Goal: Task Accomplishment & Management: Manage account settings

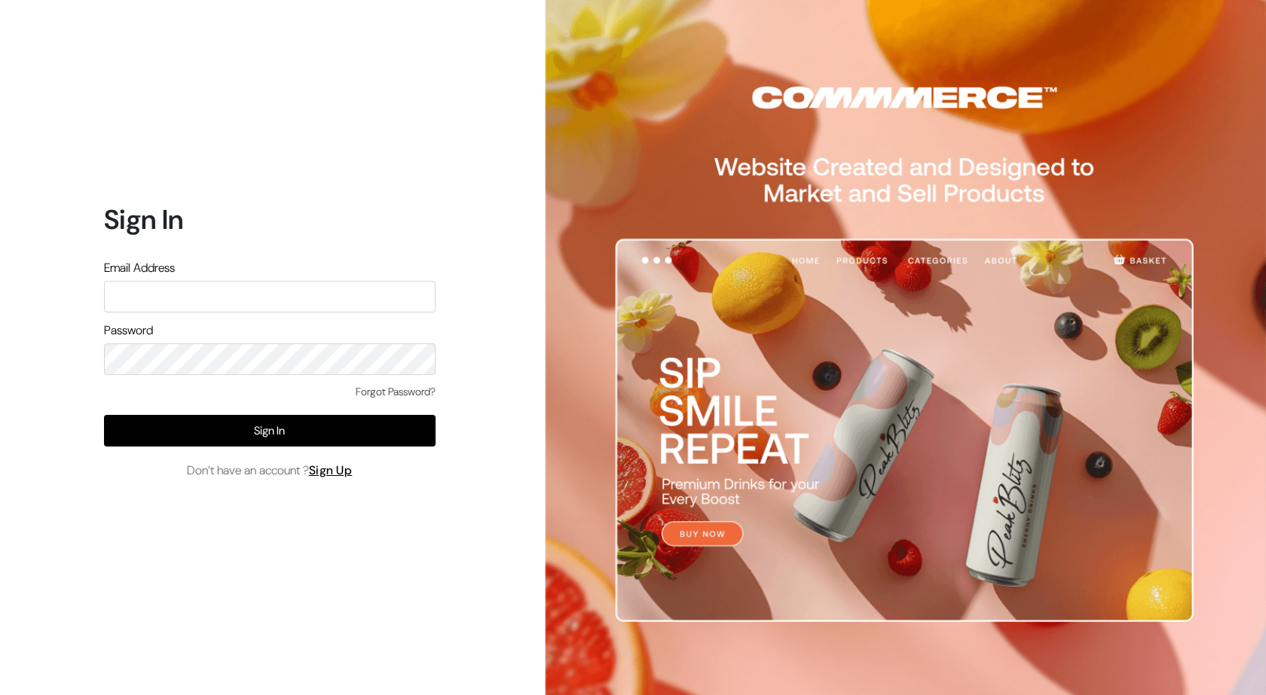
click at [191, 300] on input "text" at bounding box center [270, 297] width 332 height 32
type input "srineevee47@gmail.com"
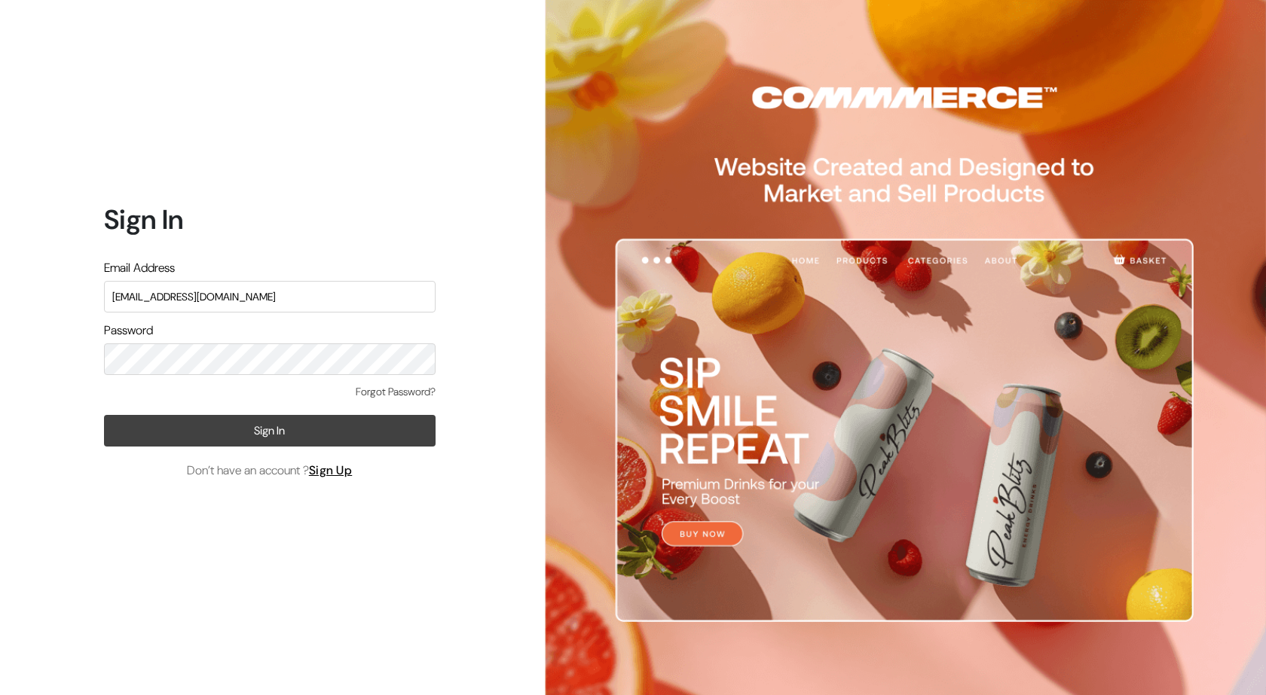
click at [277, 428] on button "Sign In" at bounding box center [270, 431] width 332 height 32
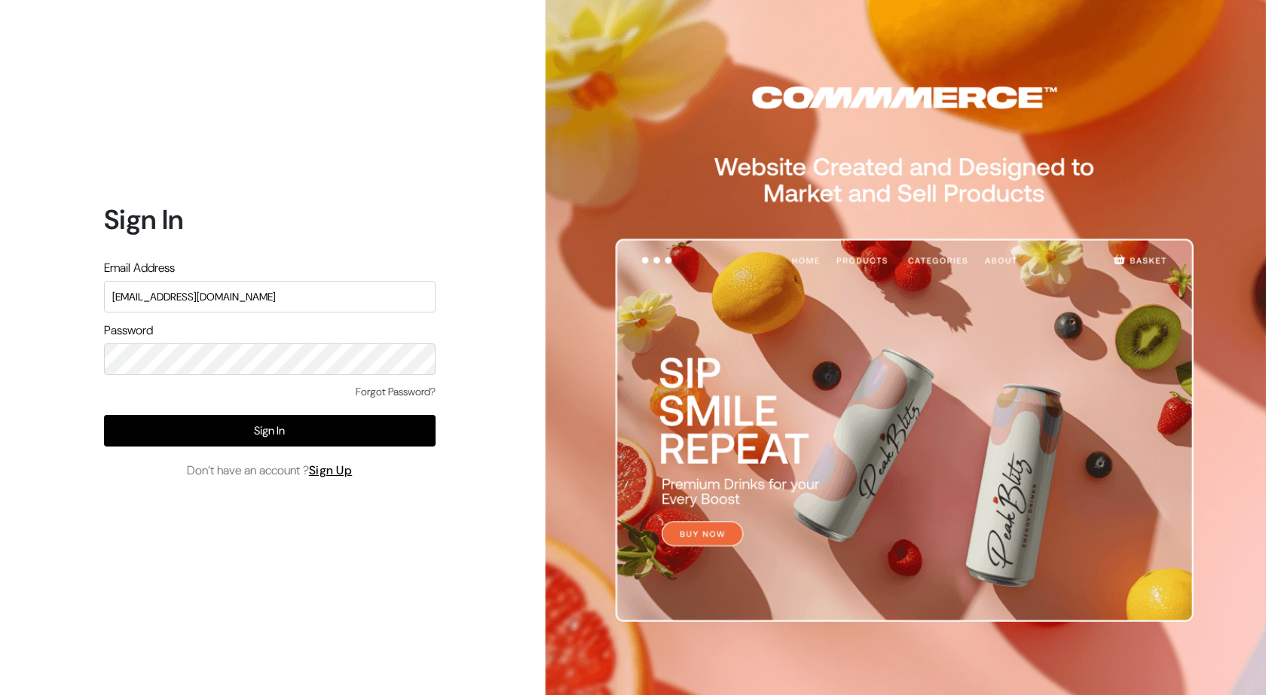
type input "[EMAIL_ADDRESS][DOMAIN_NAME]"
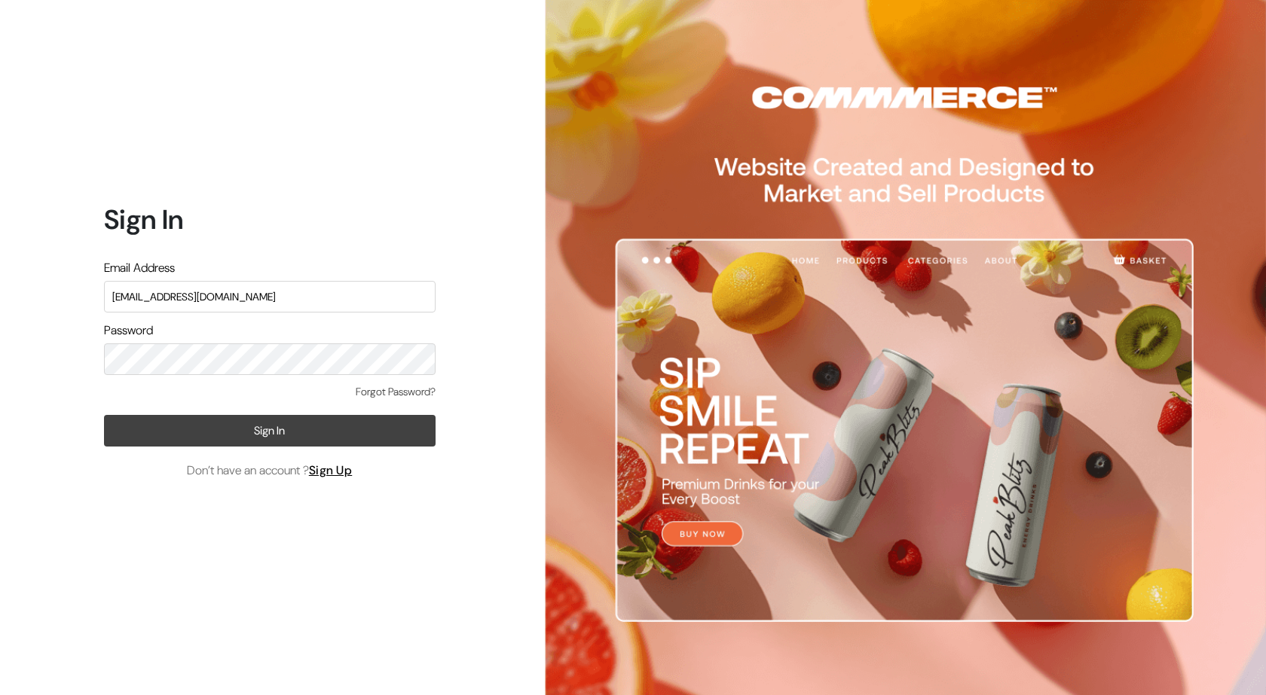
click at [254, 428] on button "Sign In" at bounding box center [270, 431] width 332 height 32
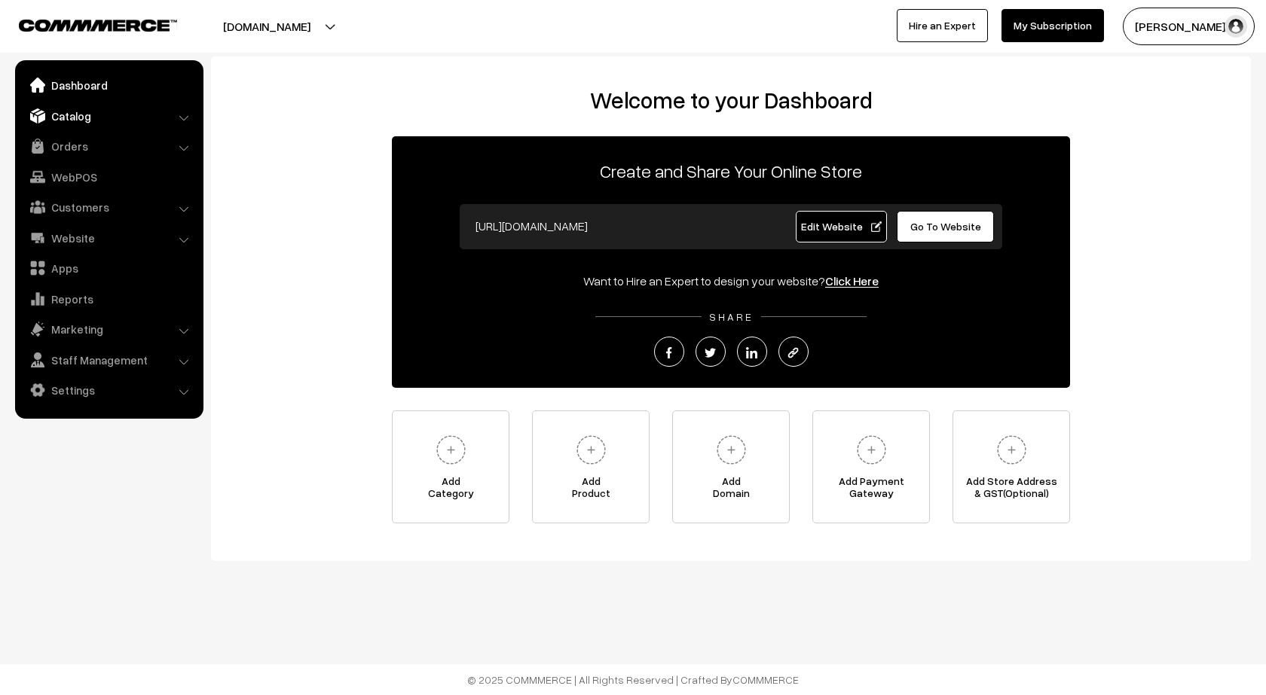
click at [65, 120] on link "Catalog" at bounding box center [108, 115] width 179 height 27
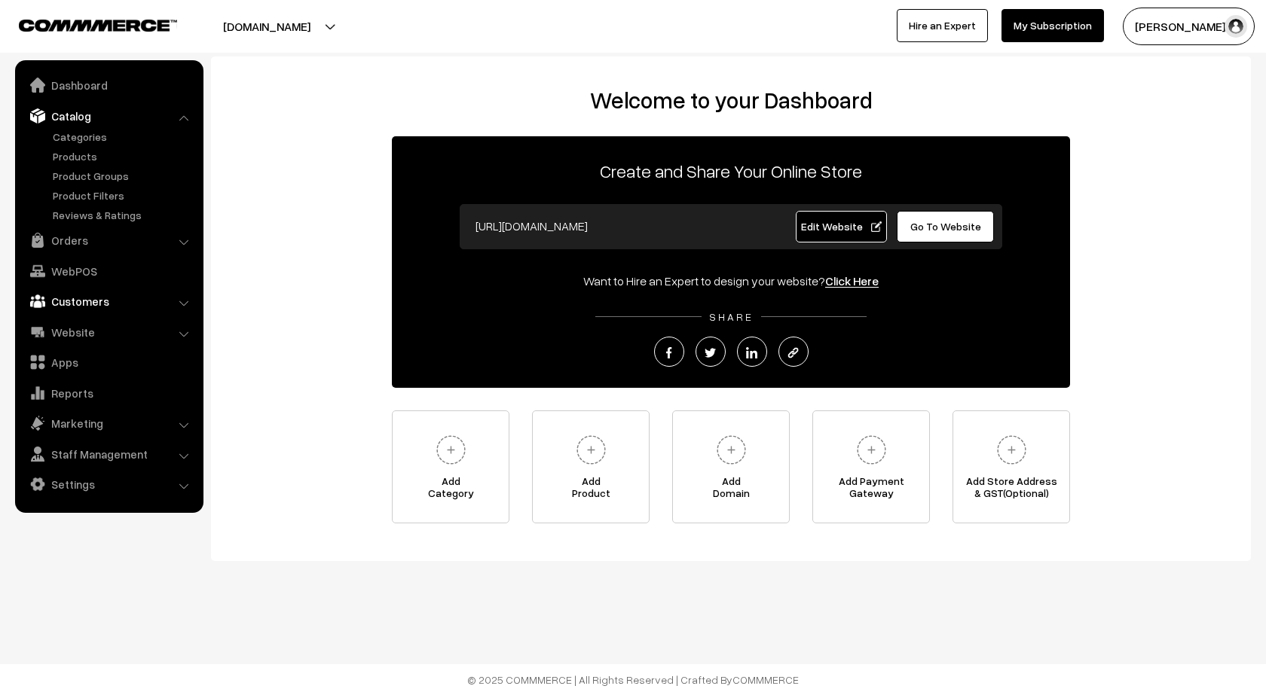
click at [92, 302] on link "Customers" at bounding box center [108, 301] width 179 height 27
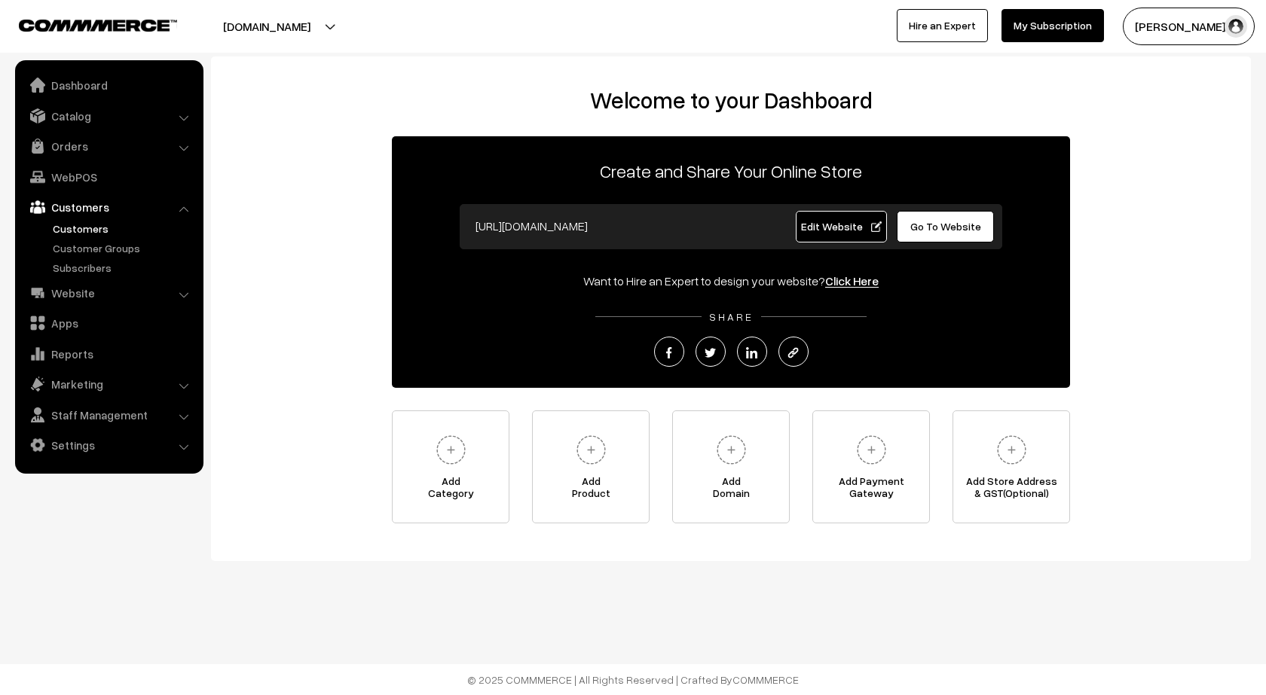
click at [73, 233] on link "Customers" at bounding box center [123, 229] width 149 height 16
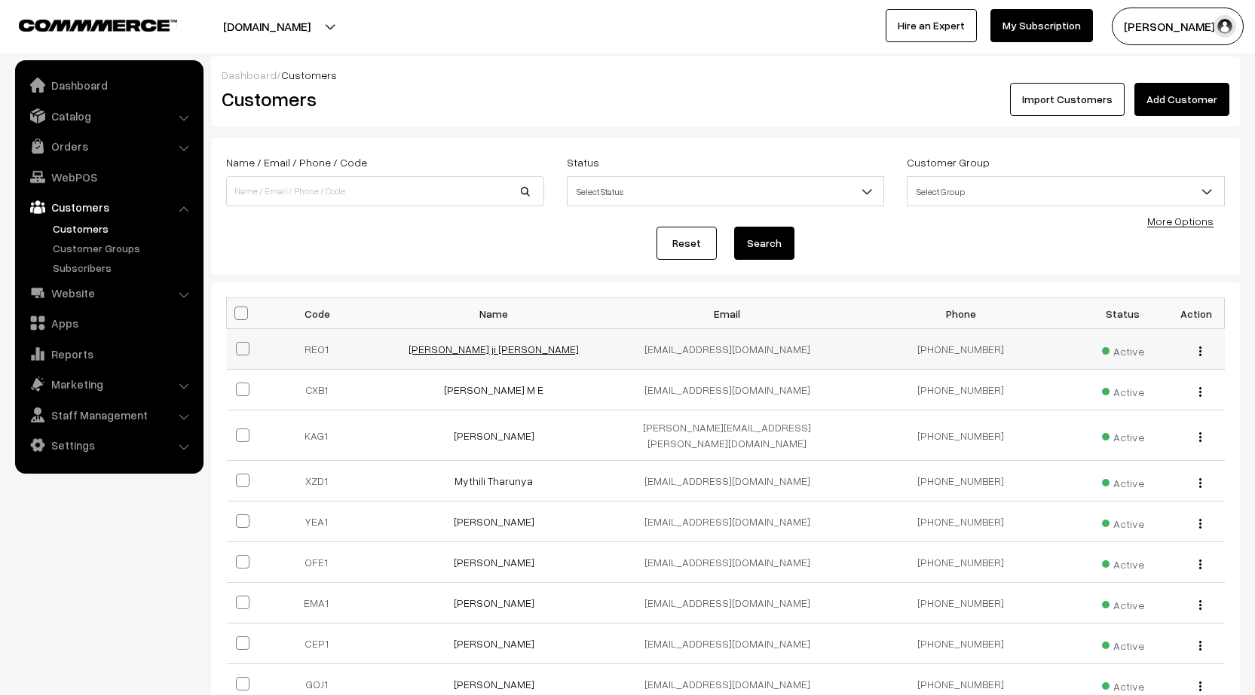
click at [496, 351] on link "Praveen choudhary ji pravin" at bounding box center [493, 349] width 170 height 13
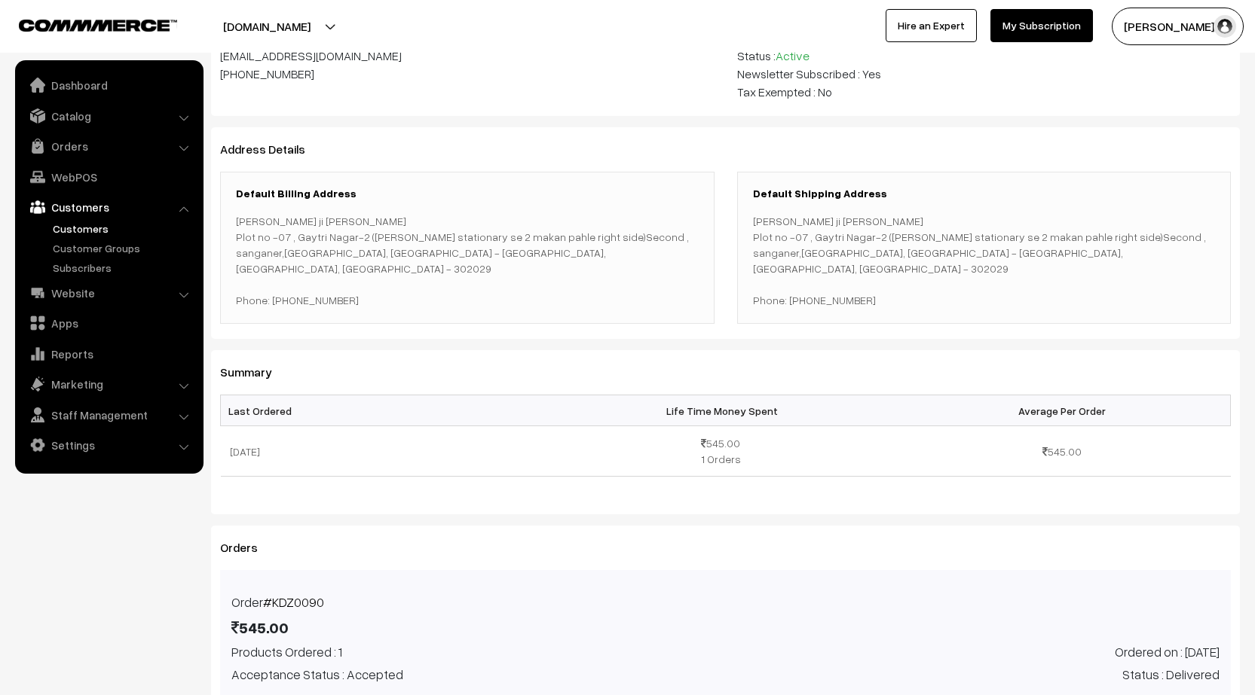
scroll to position [154, 0]
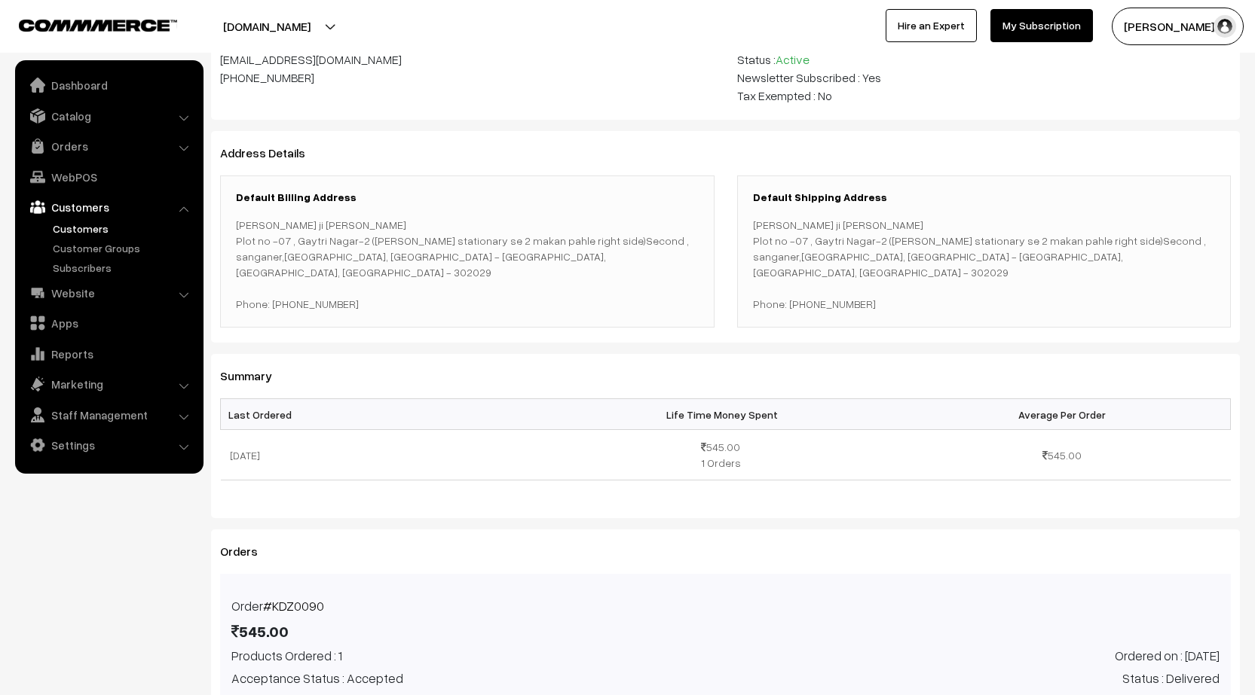
click at [290, 608] on link "#KDZ0090" at bounding box center [293, 606] width 61 height 16
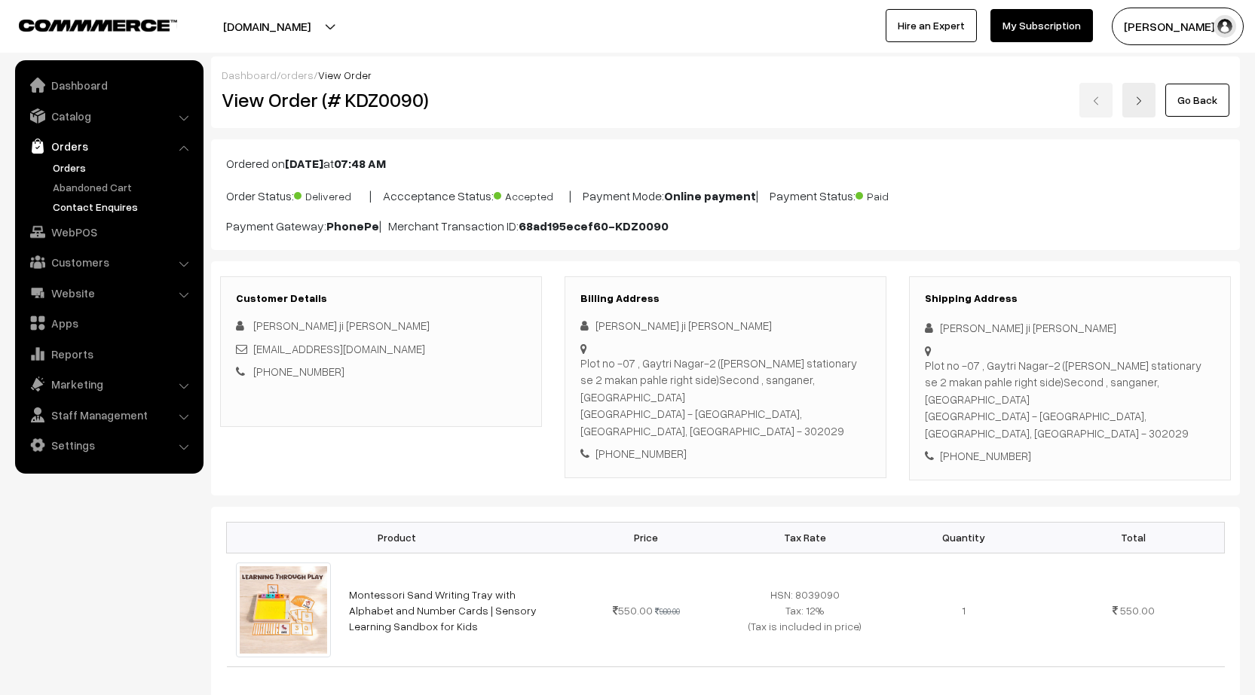
click at [78, 203] on link "Contact Enquires" at bounding box center [123, 207] width 149 height 16
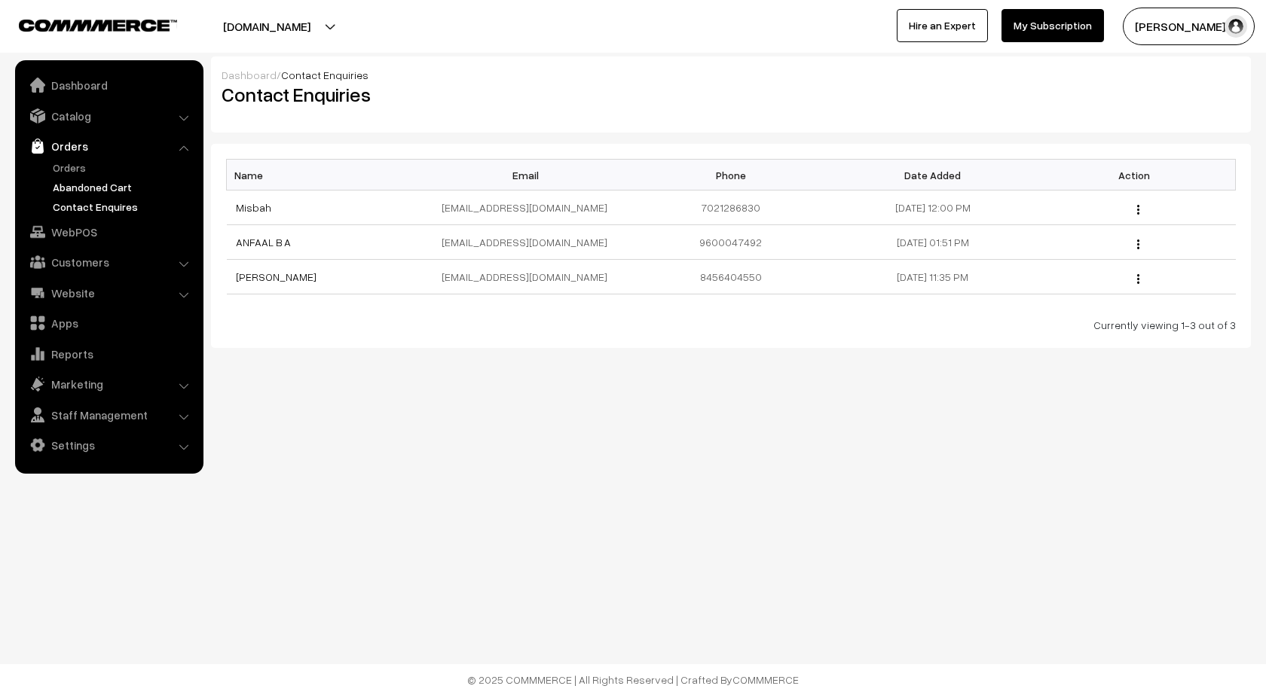
click at [83, 187] on link "Abandoned Cart" at bounding box center [123, 187] width 149 height 16
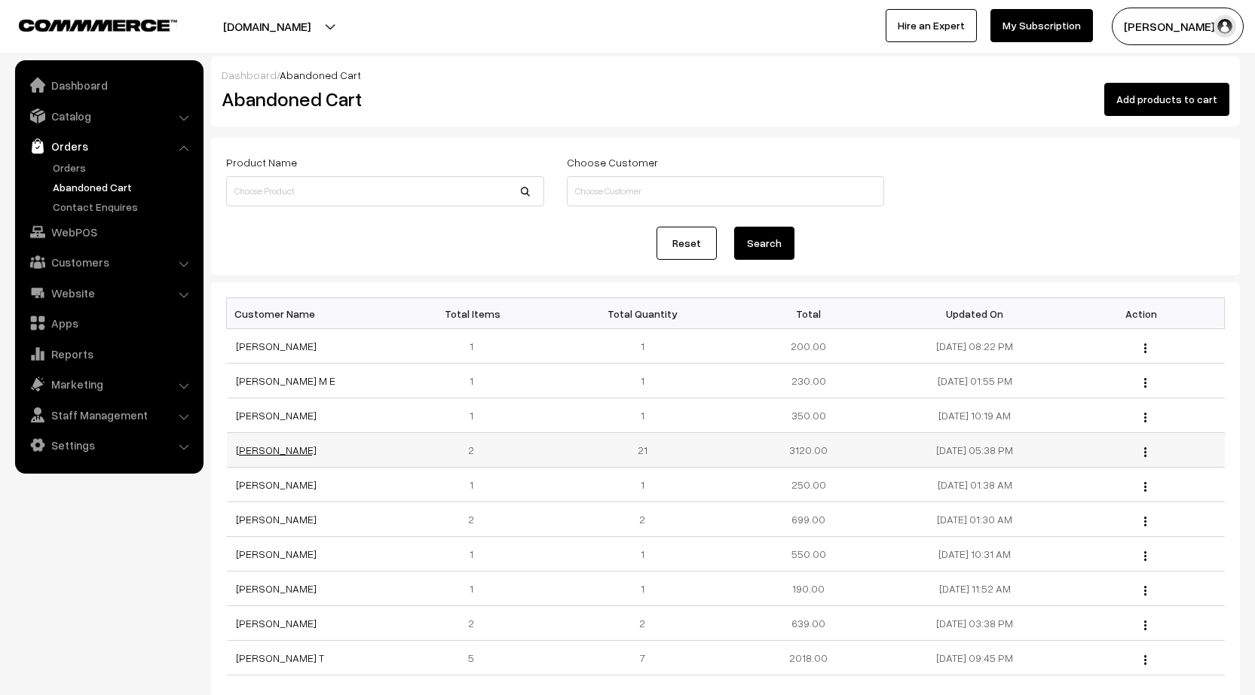
click at [316, 451] on link "Baddam shashidhar Reddy" at bounding box center [276, 450] width 81 height 13
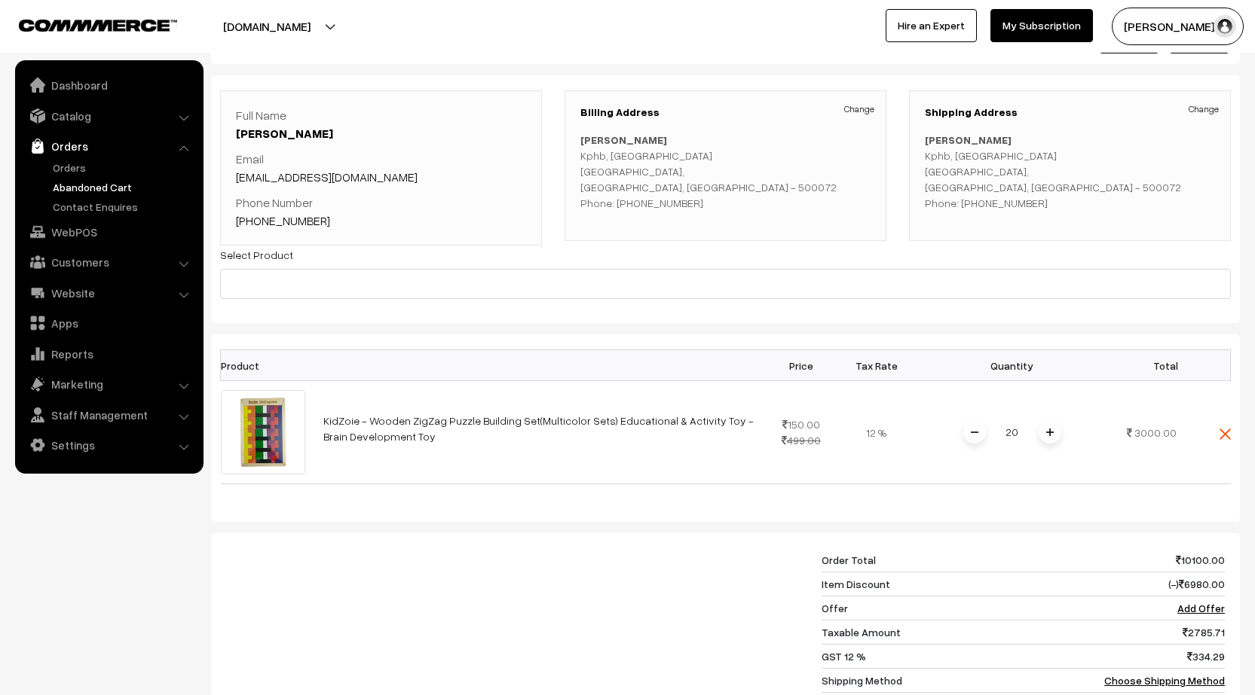
scroll to position [151, 0]
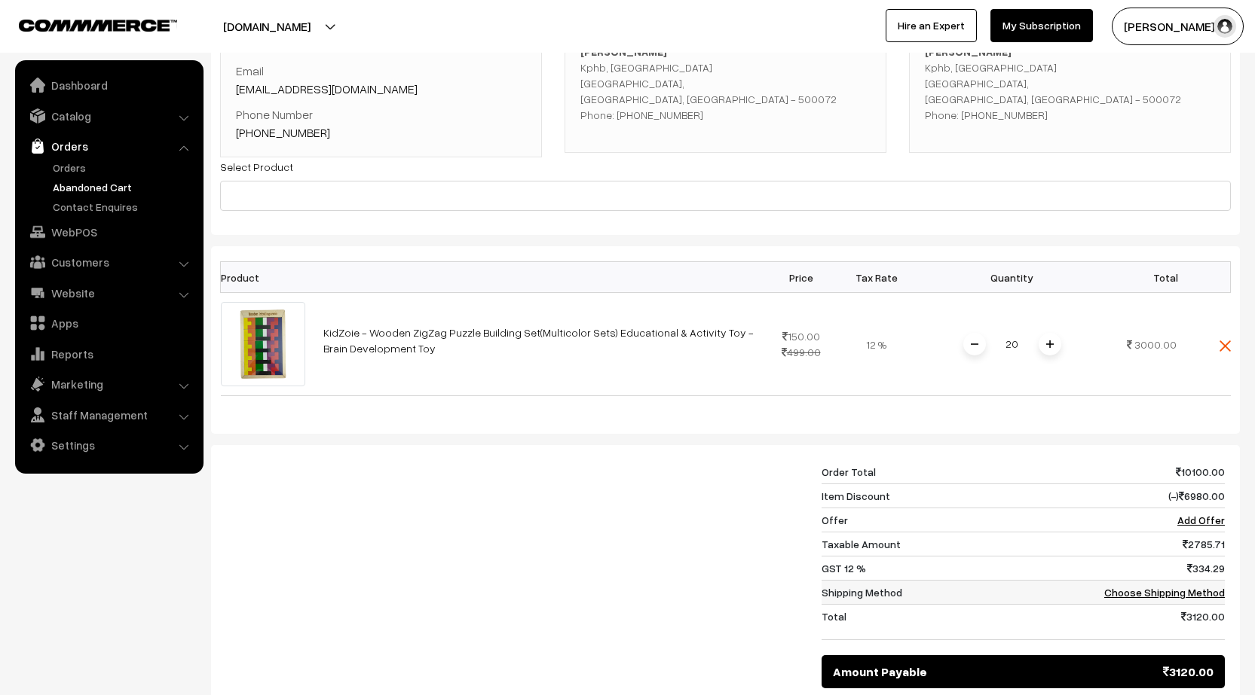
click at [1175, 599] on link "Choose Shipping Method" at bounding box center [1164, 592] width 121 height 13
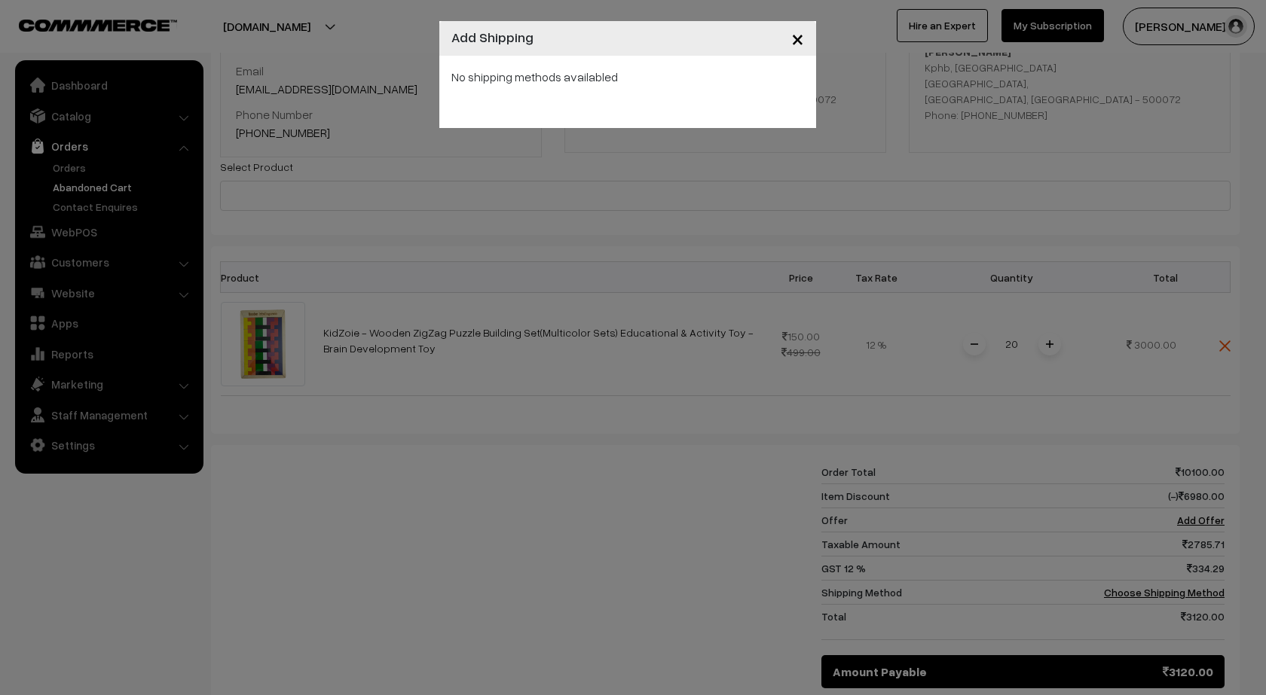
click at [797, 43] on span "×" at bounding box center [797, 38] width 13 height 28
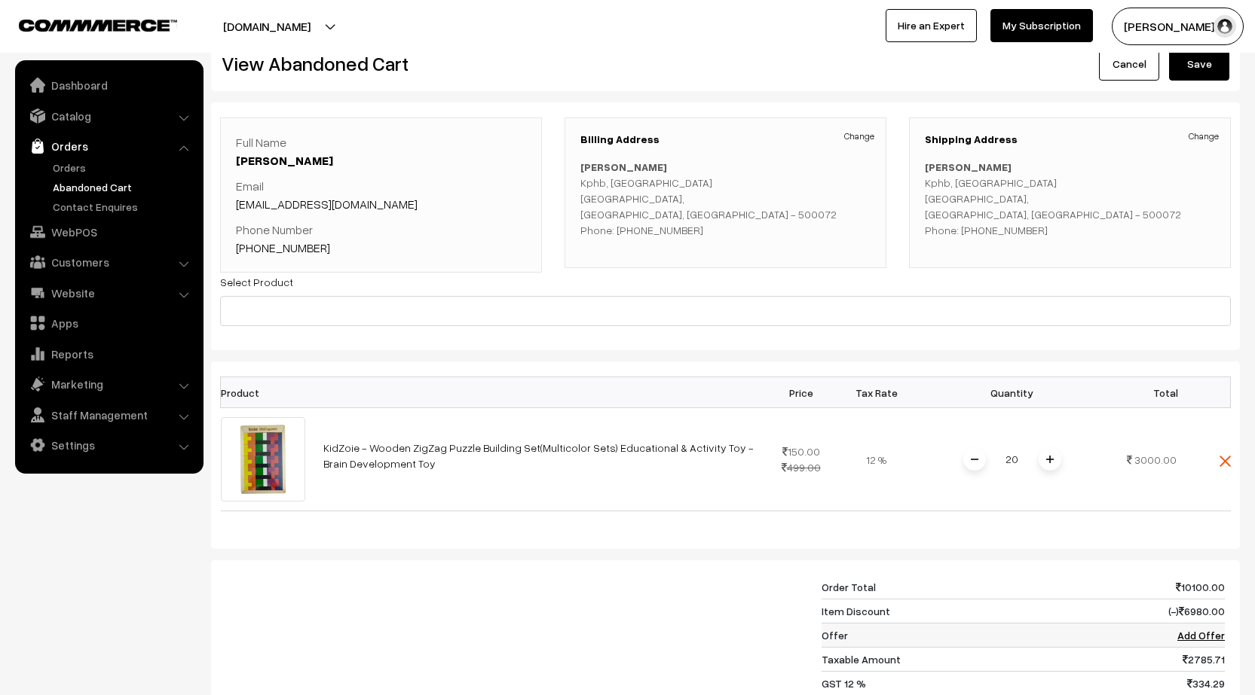
scroll to position [0, 0]
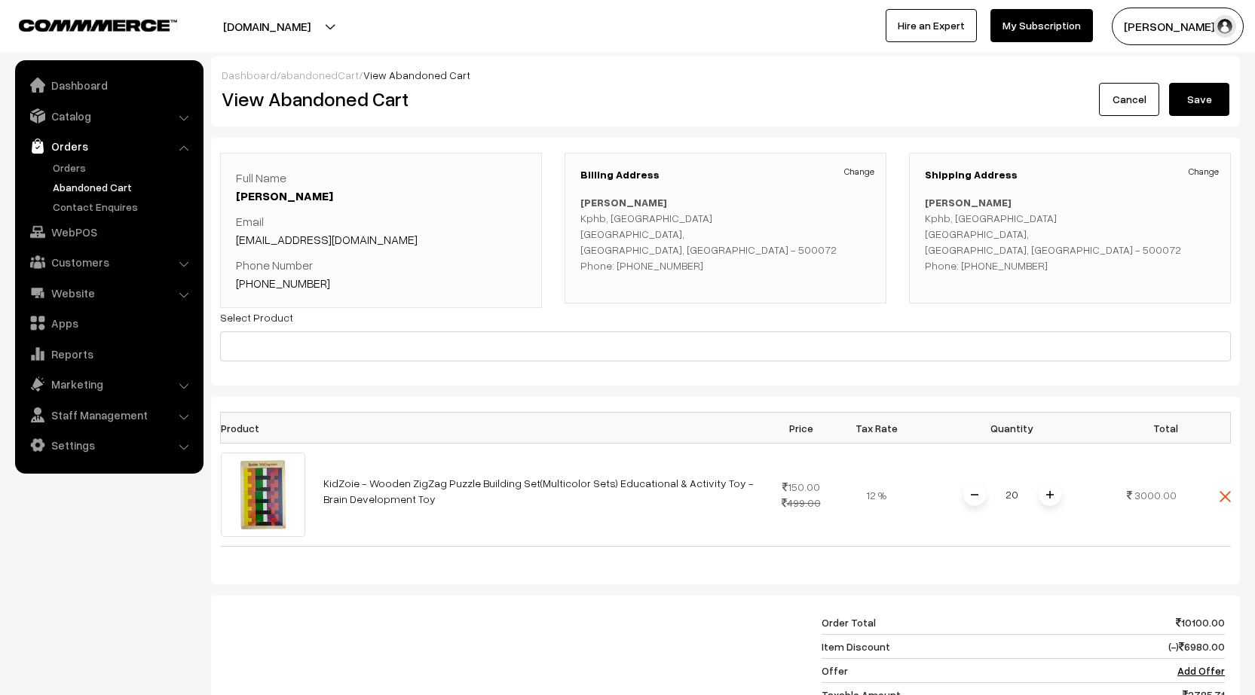
click at [1201, 105] on button "Save" at bounding box center [1199, 99] width 60 height 33
click at [85, 190] on link "Abandoned Cart" at bounding box center [123, 187] width 149 height 16
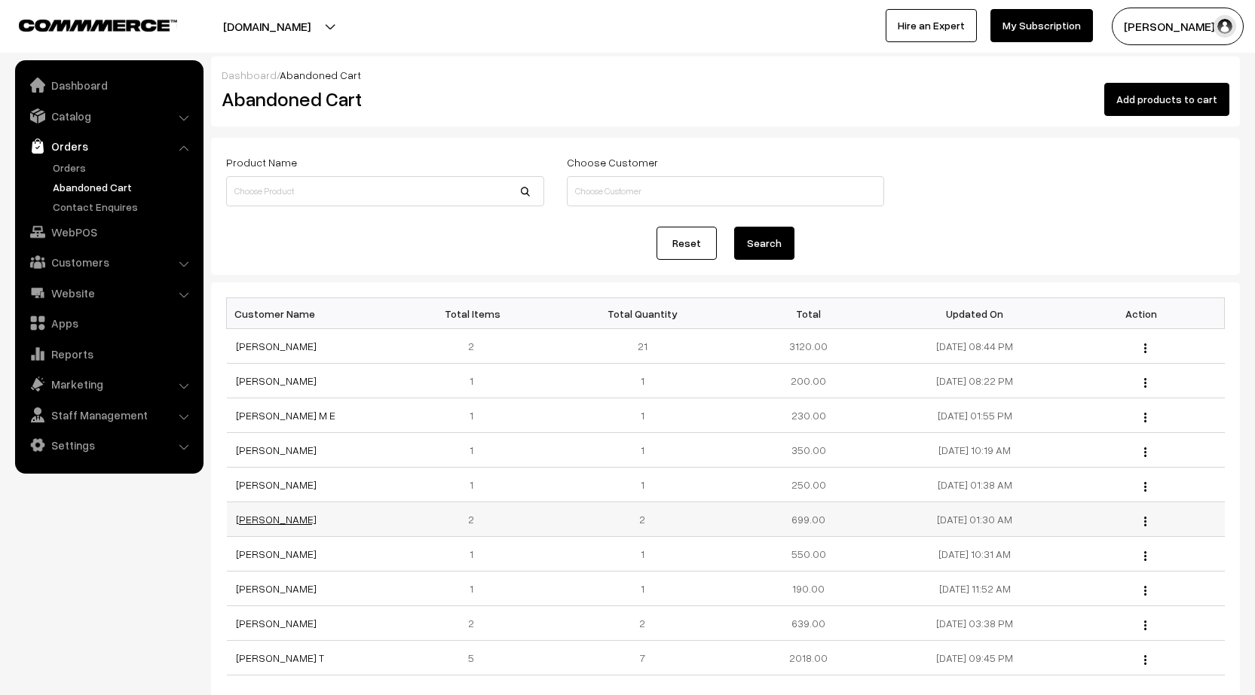
click at [274, 518] on link "[PERSON_NAME]" at bounding box center [276, 519] width 81 height 13
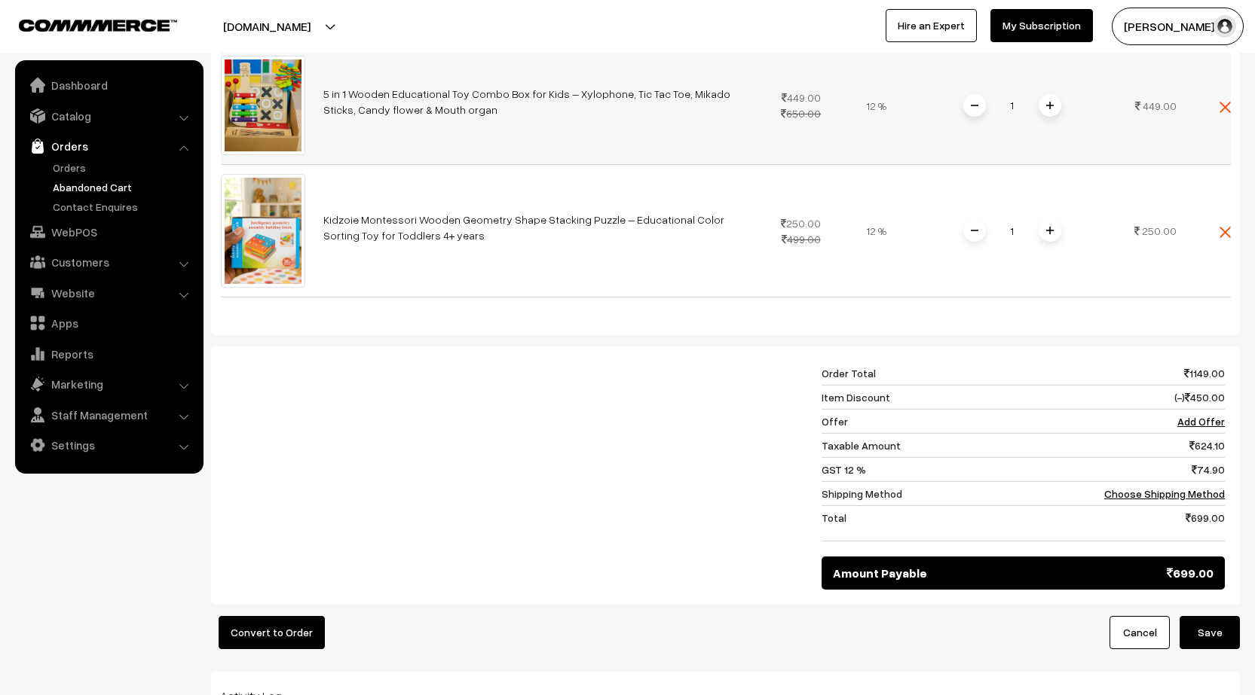
scroll to position [452, 0]
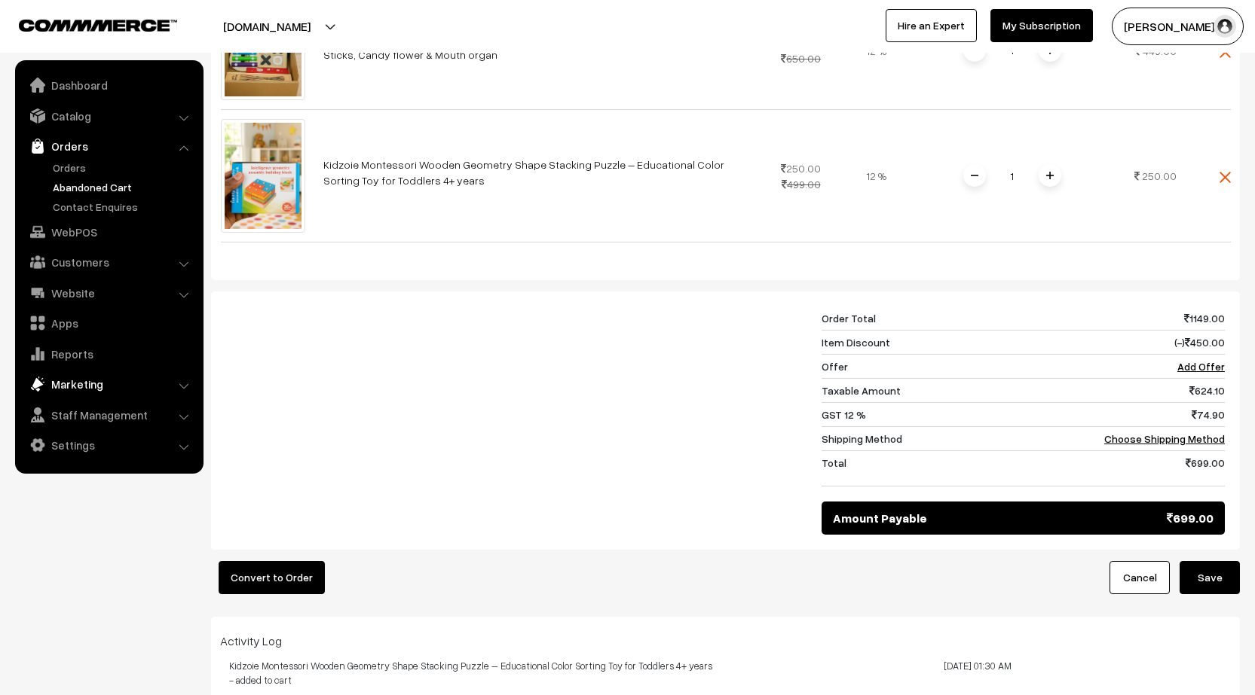
click at [82, 379] on link "Marketing" at bounding box center [108, 384] width 179 height 27
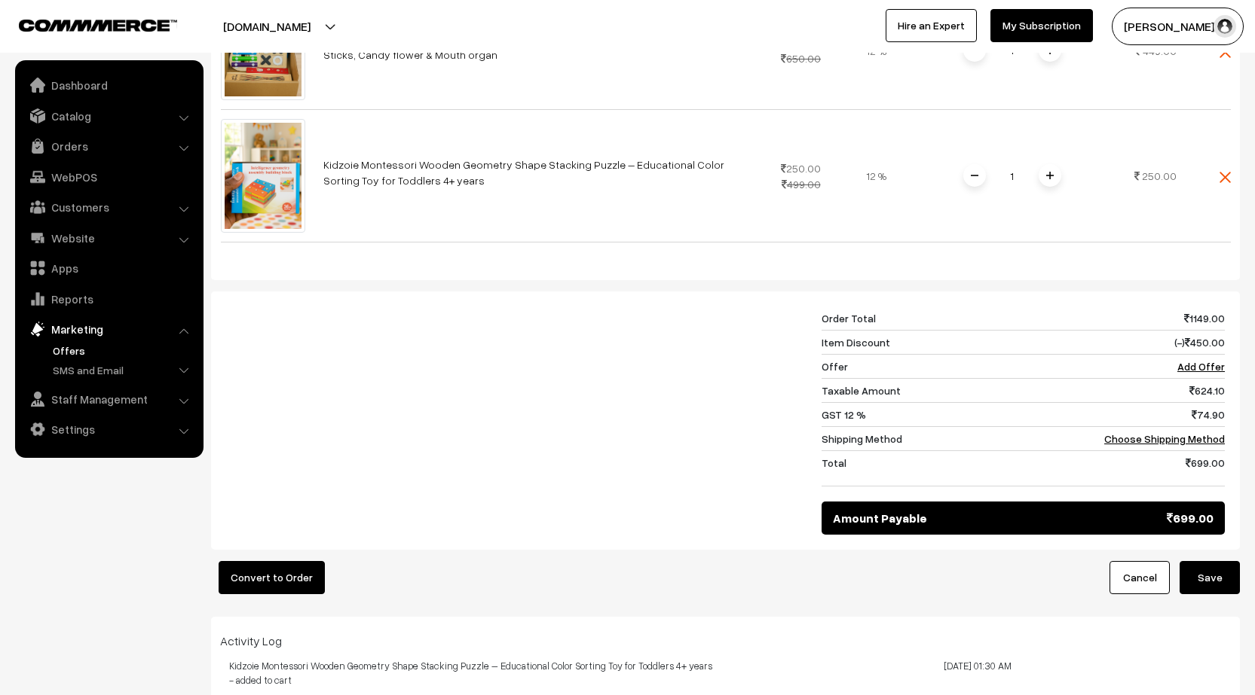
click at [75, 353] on link "Offers" at bounding box center [123, 351] width 149 height 16
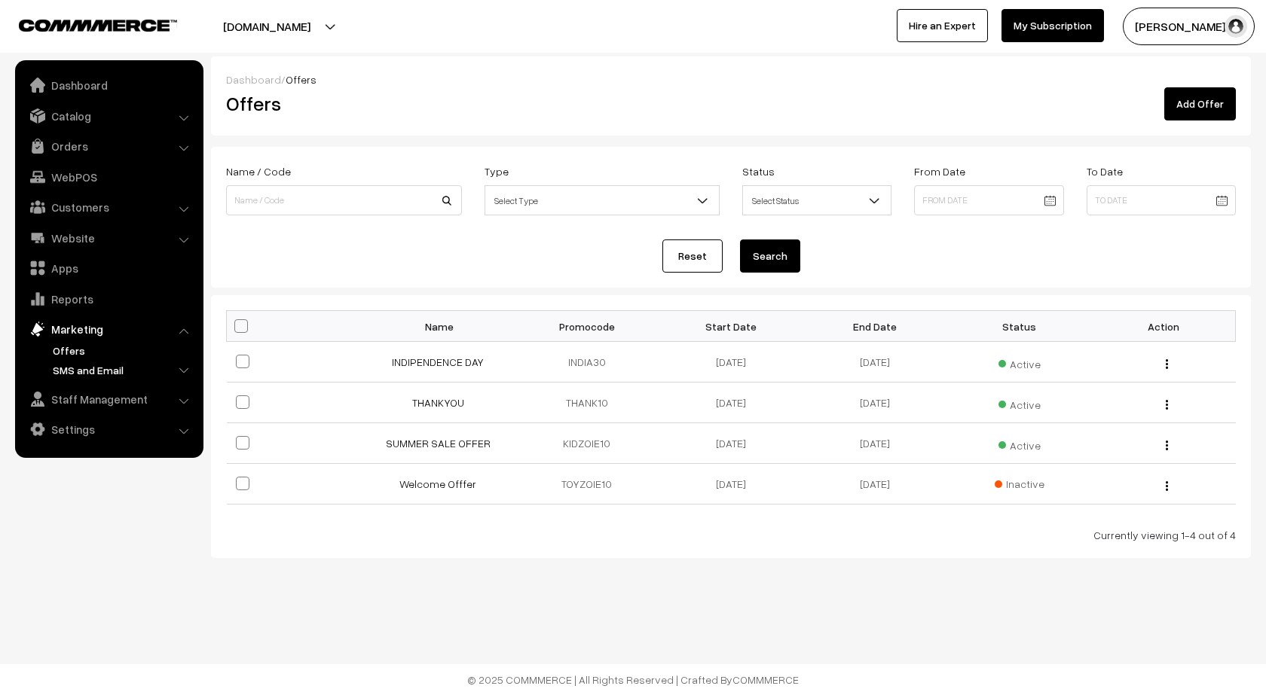
click at [78, 371] on link "SMS and Email" at bounding box center [123, 370] width 149 height 16
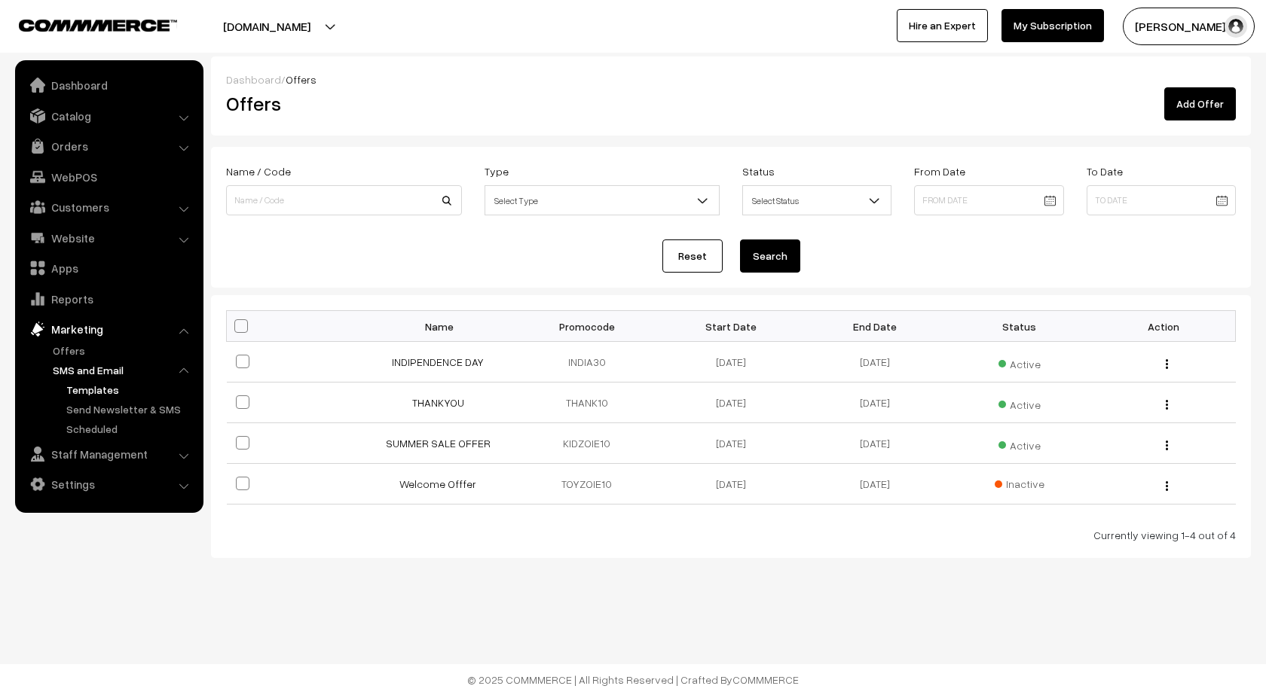
click at [93, 386] on link "Templates" at bounding box center [131, 390] width 136 height 16
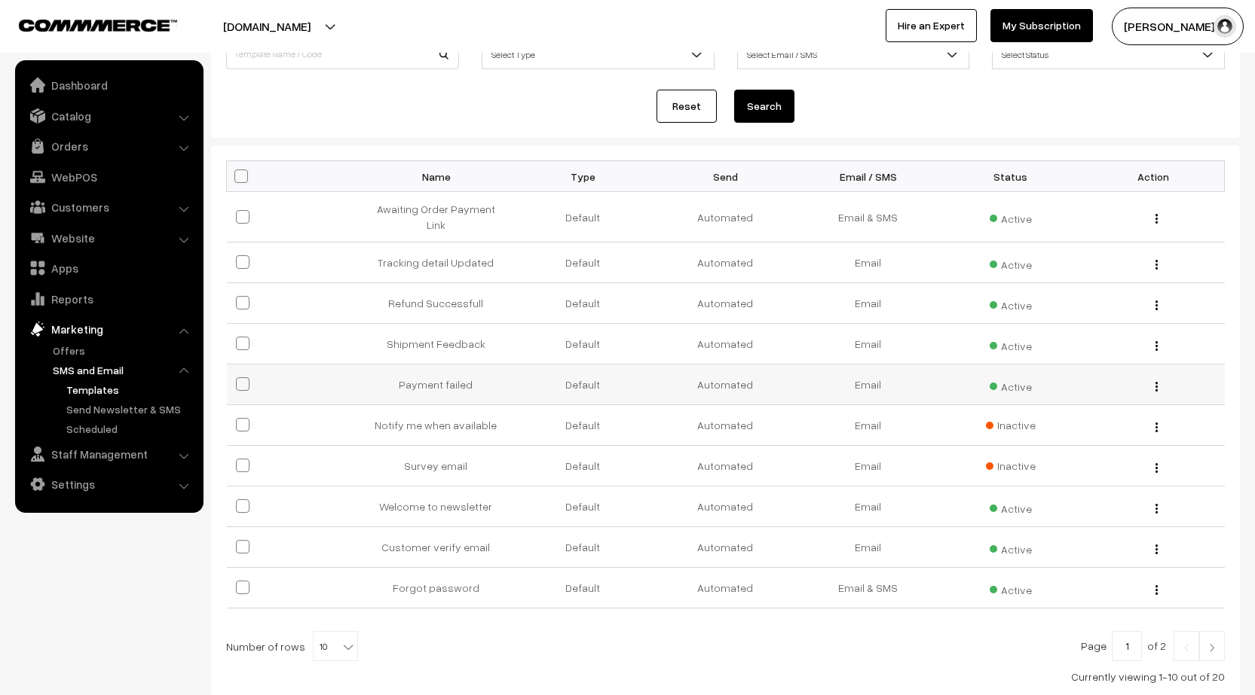
scroll to position [151, 0]
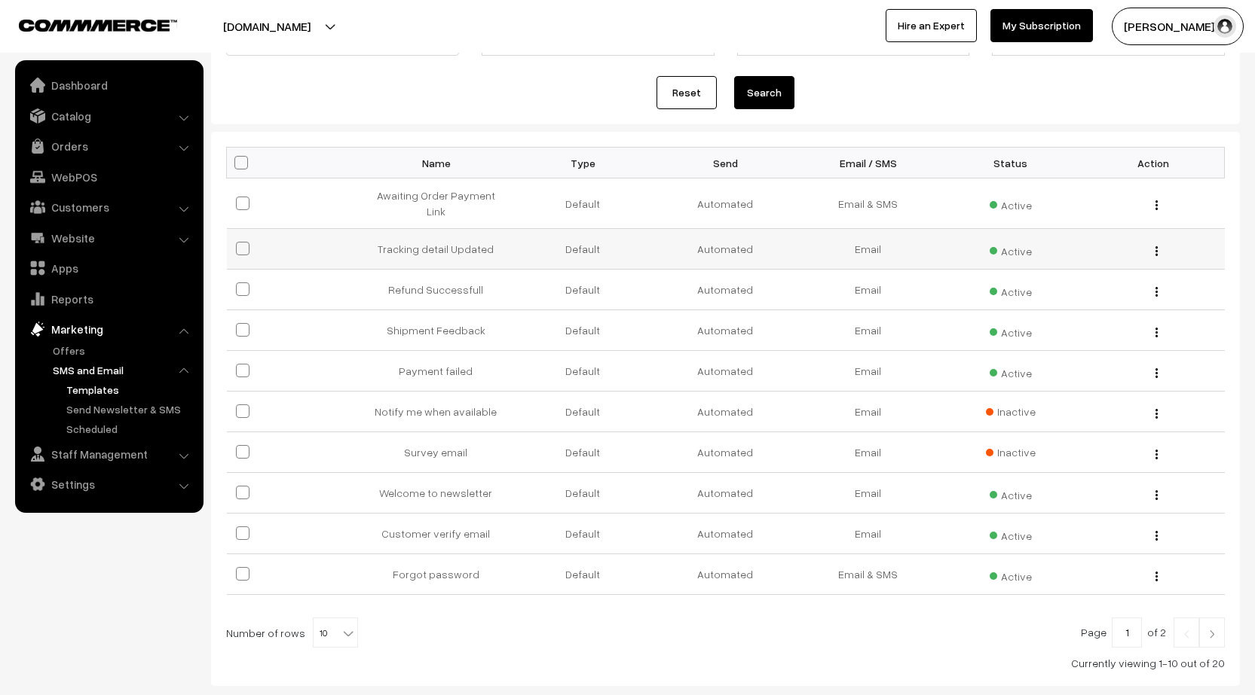
click at [234, 240] on td at bounding box center [298, 249] width 142 height 41
click at [243, 242] on span at bounding box center [243, 249] width 14 height 14
click at [238, 240] on input "checkbox" at bounding box center [233, 239] width 10 height 10
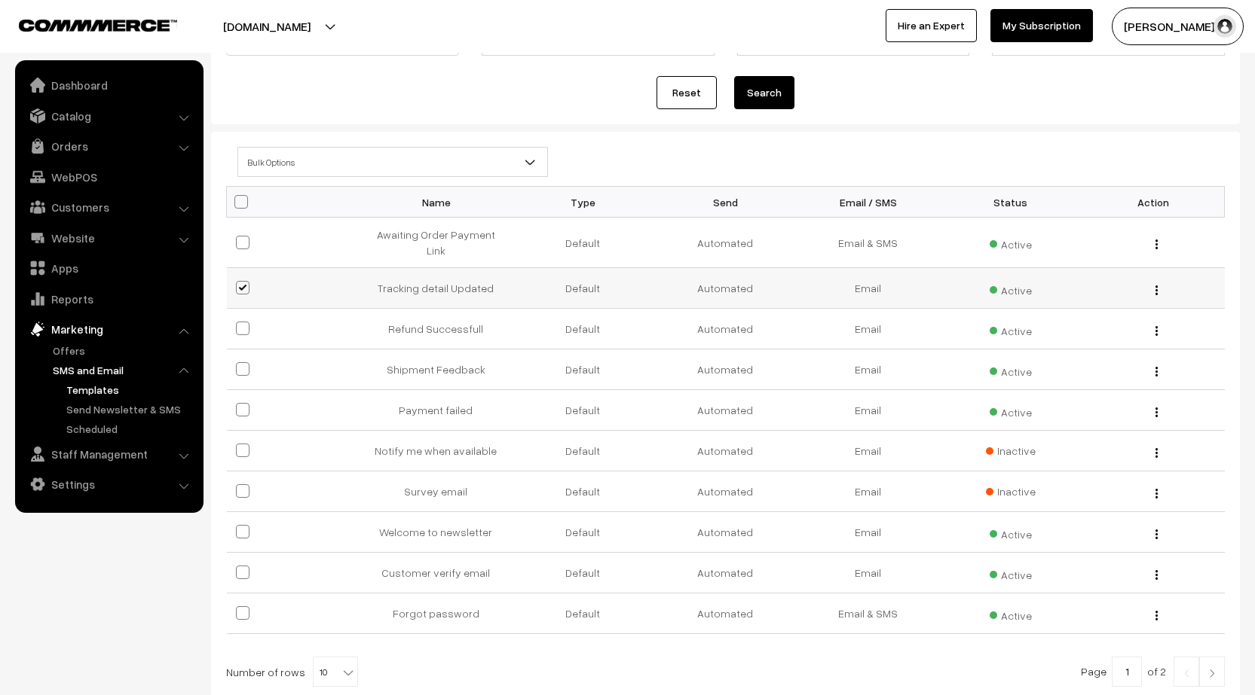
click at [239, 281] on span at bounding box center [243, 288] width 14 height 14
click at [238, 274] on input "checkbox" at bounding box center [233, 279] width 10 height 10
checkbox input "false"
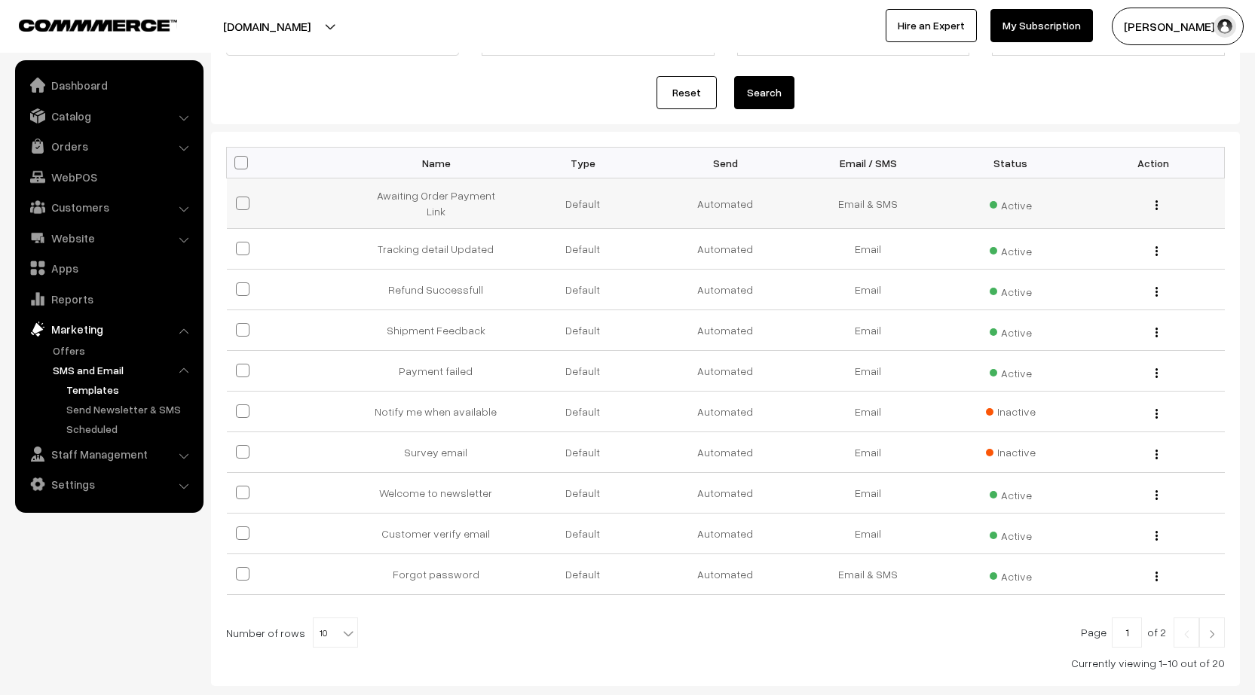
click at [243, 203] on span at bounding box center [243, 204] width 14 height 14
click at [238, 199] on input "checkbox" at bounding box center [233, 194] width 10 height 10
checkbox input "true"
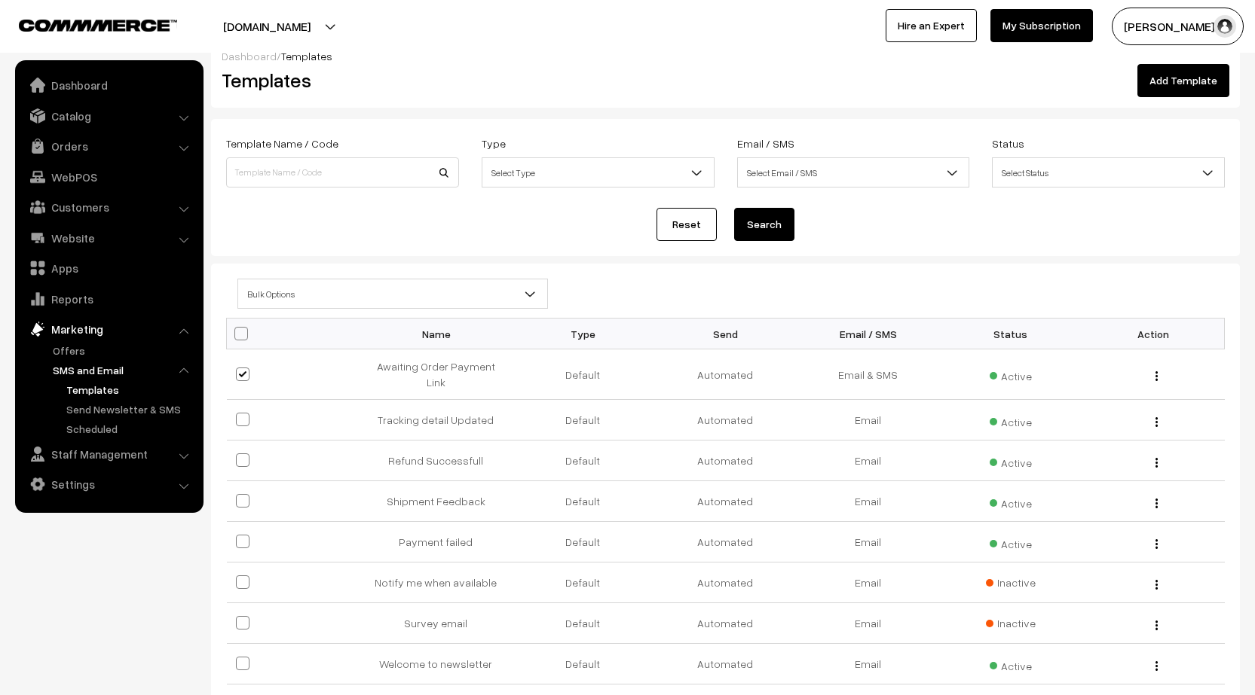
scroll to position [0, 0]
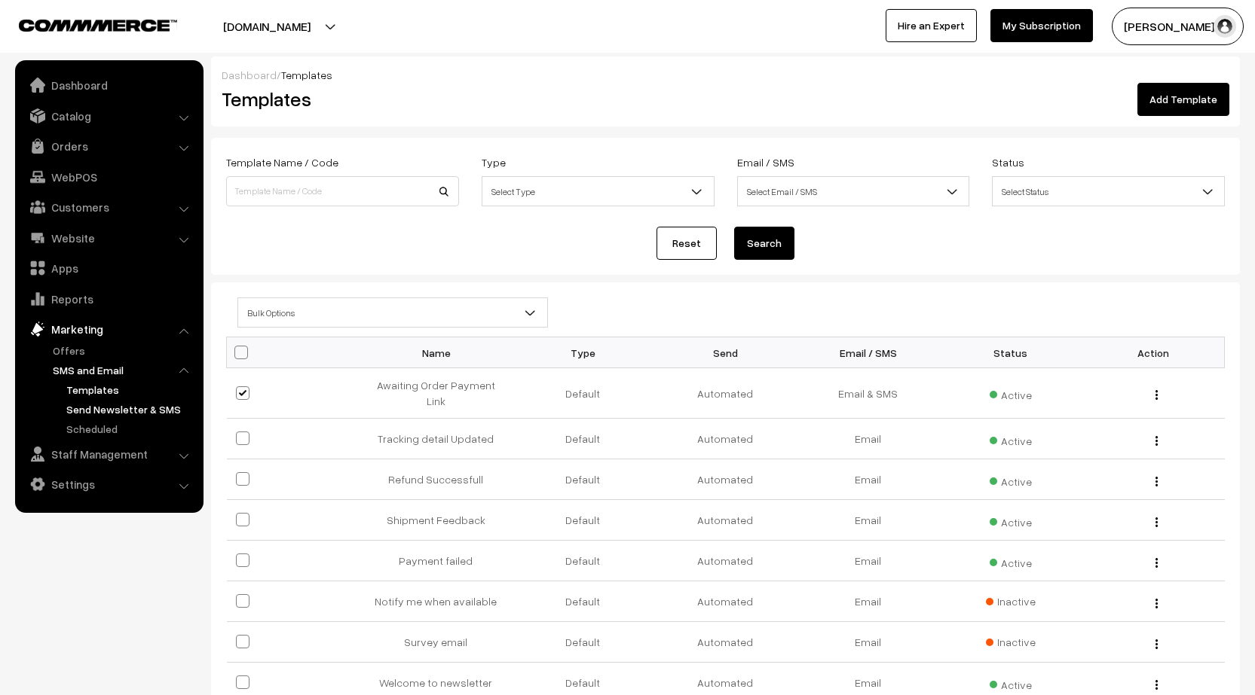
click at [127, 408] on link "Send Newsletter & SMS" at bounding box center [131, 410] width 136 height 16
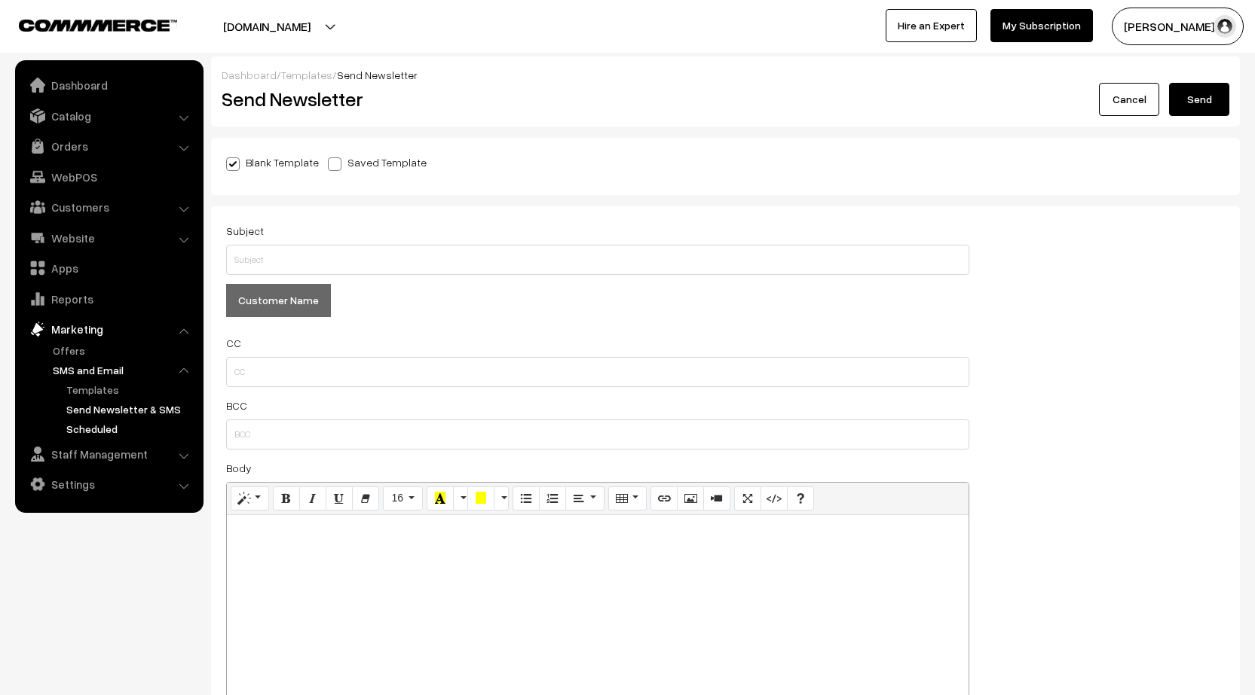
click at [102, 426] on link "Scheduled" at bounding box center [131, 429] width 136 height 16
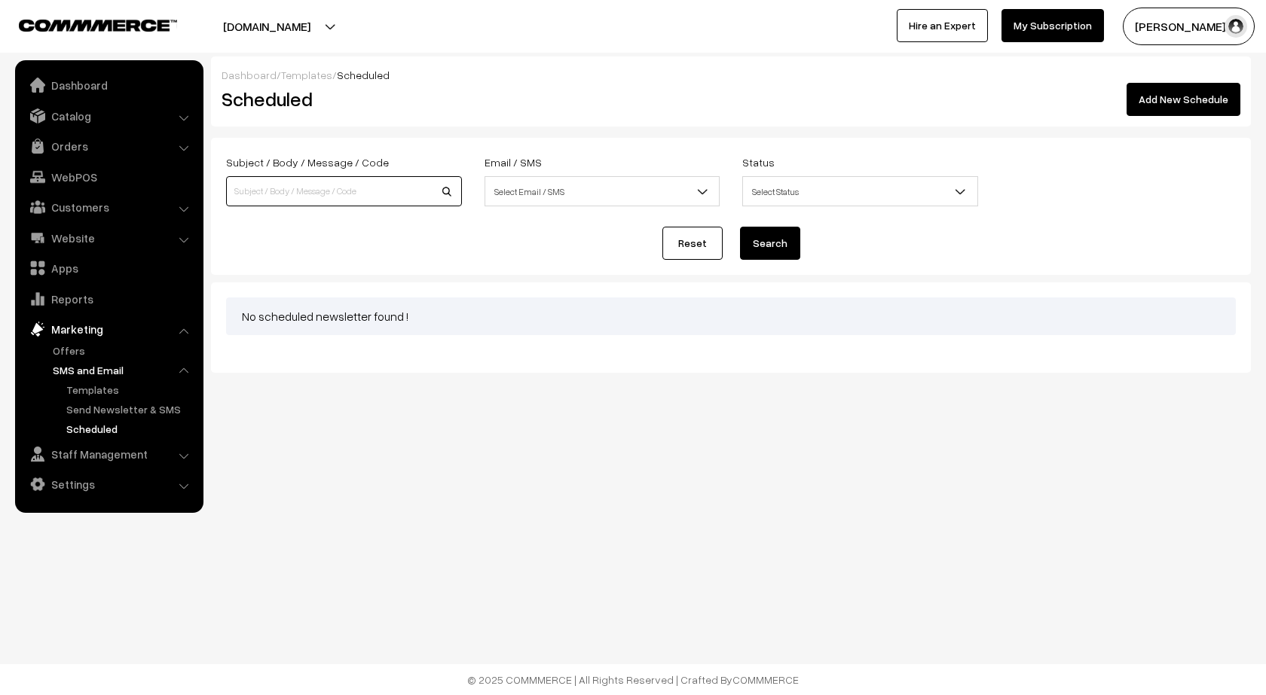
click at [356, 182] on input at bounding box center [344, 191] width 236 height 30
click at [654, 197] on span "Select Email / SMS" at bounding box center [602, 192] width 234 height 26
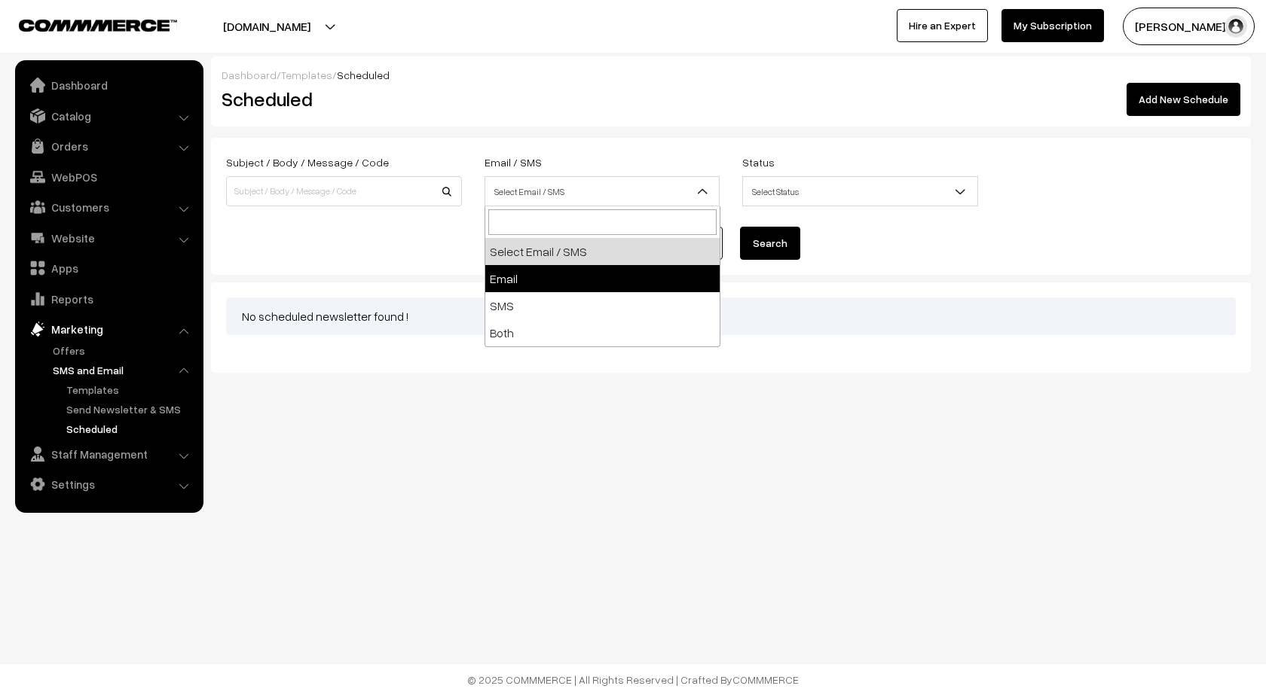
click at [901, 327] on div "No scheduled newsletter found !" at bounding box center [731, 317] width 1010 height 38
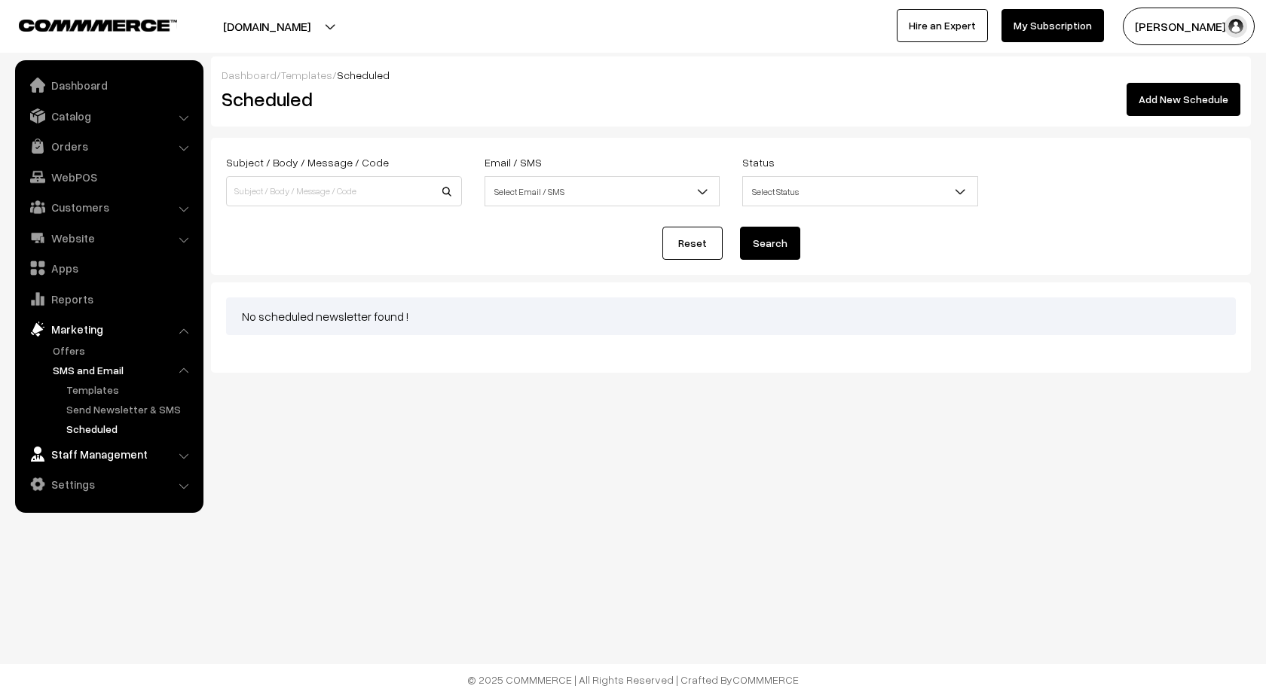
click at [60, 456] on link "Staff Management" at bounding box center [108, 454] width 179 height 27
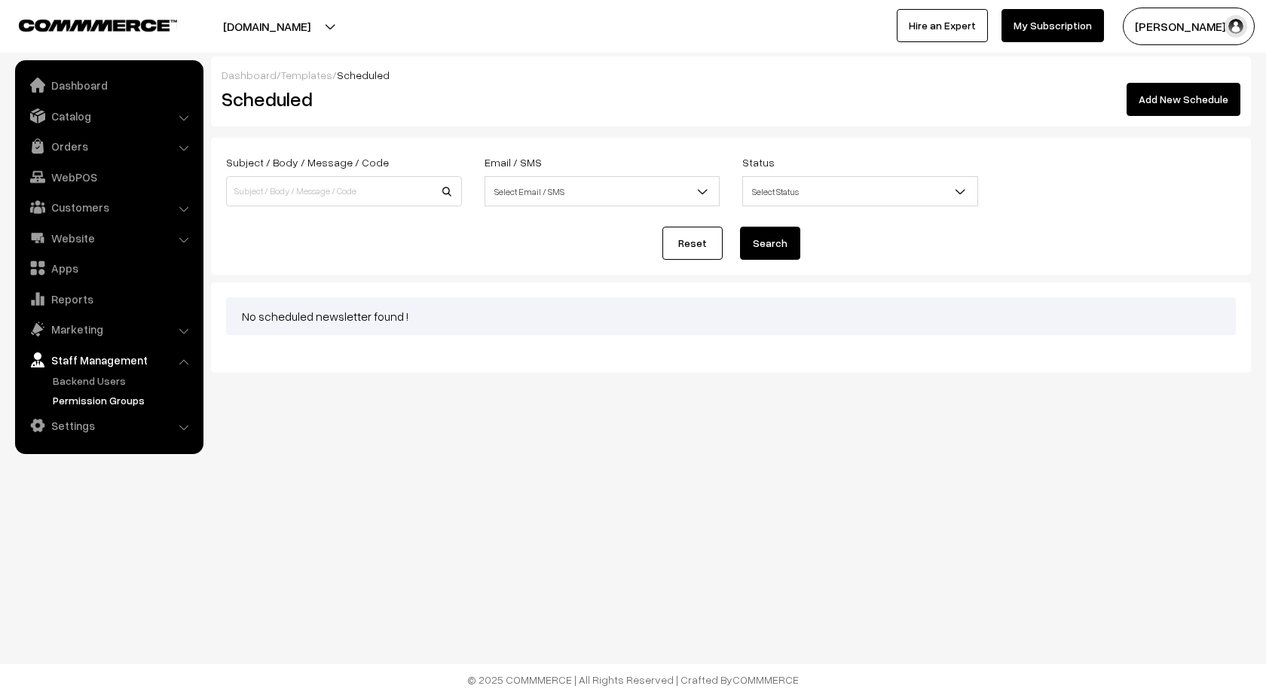
click at [78, 402] on link "Permission Groups" at bounding box center [123, 401] width 149 height 16
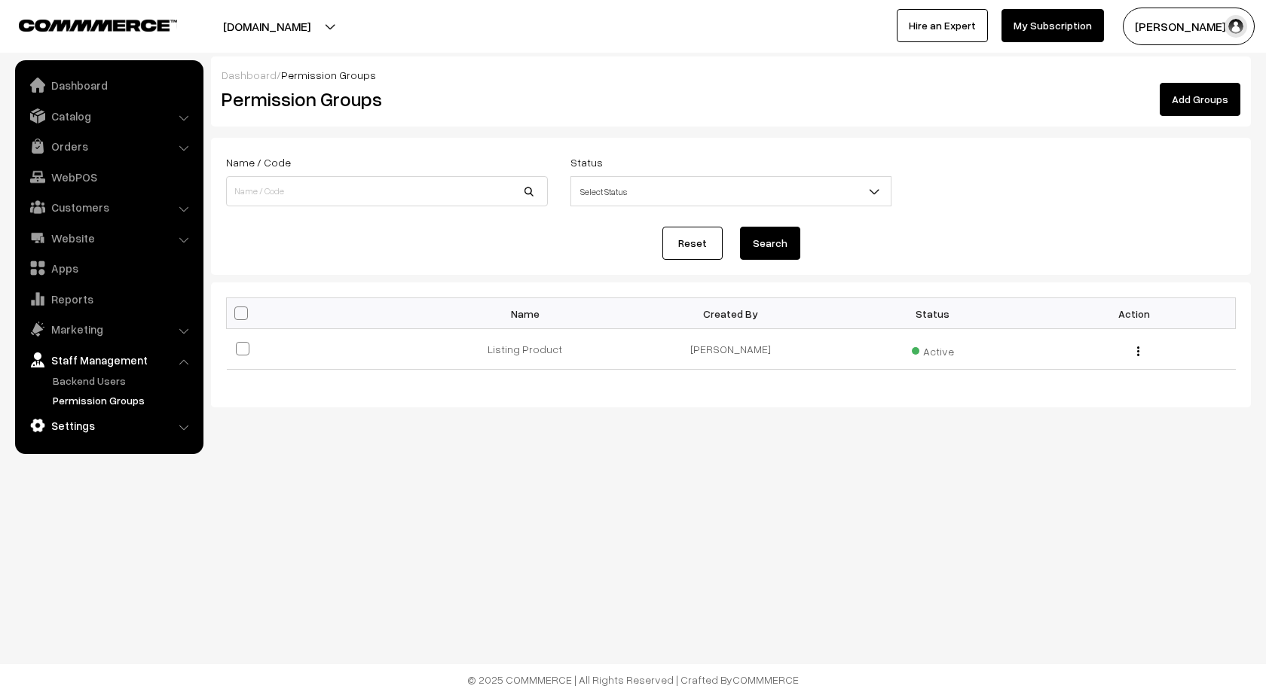
click at [76, 428] on link "Settings" at bounding box center [108, 425] width 179 height 27
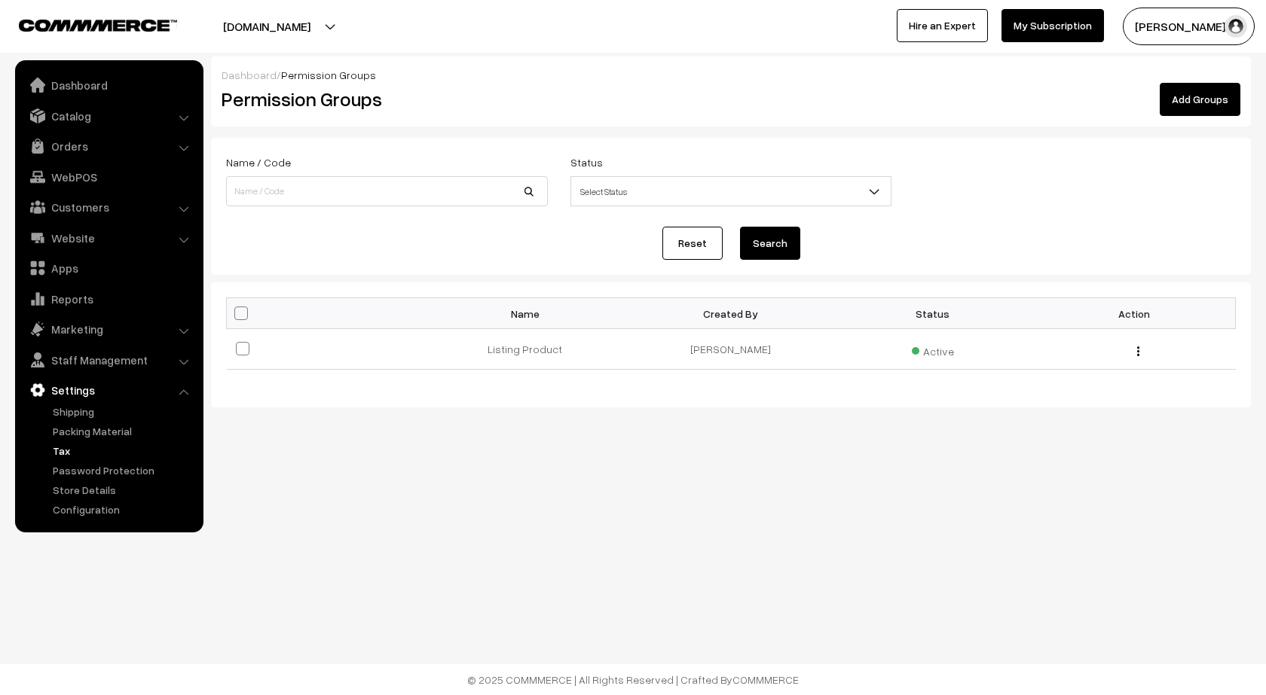
click at [65, 448] on link "Tax" at bounding box center [123, 451] width 149 height 16
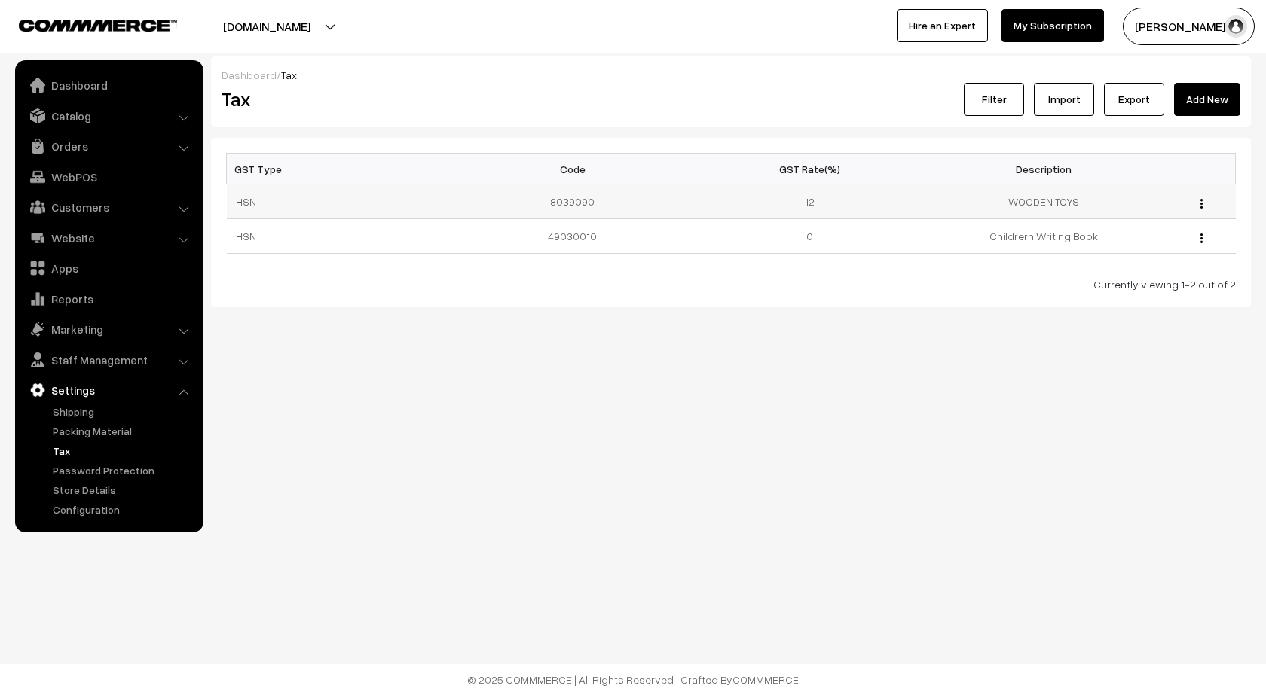
click at [809, 202] on td "12" at bounding box center [810, 202] width 234 height 35
click at [1201, 201] on img "button" at bounding box center [1201, 204] width 2 height 10
click at [1110, 222] on link "Edit" at bounding box center [1135, 224] width 128 height 33
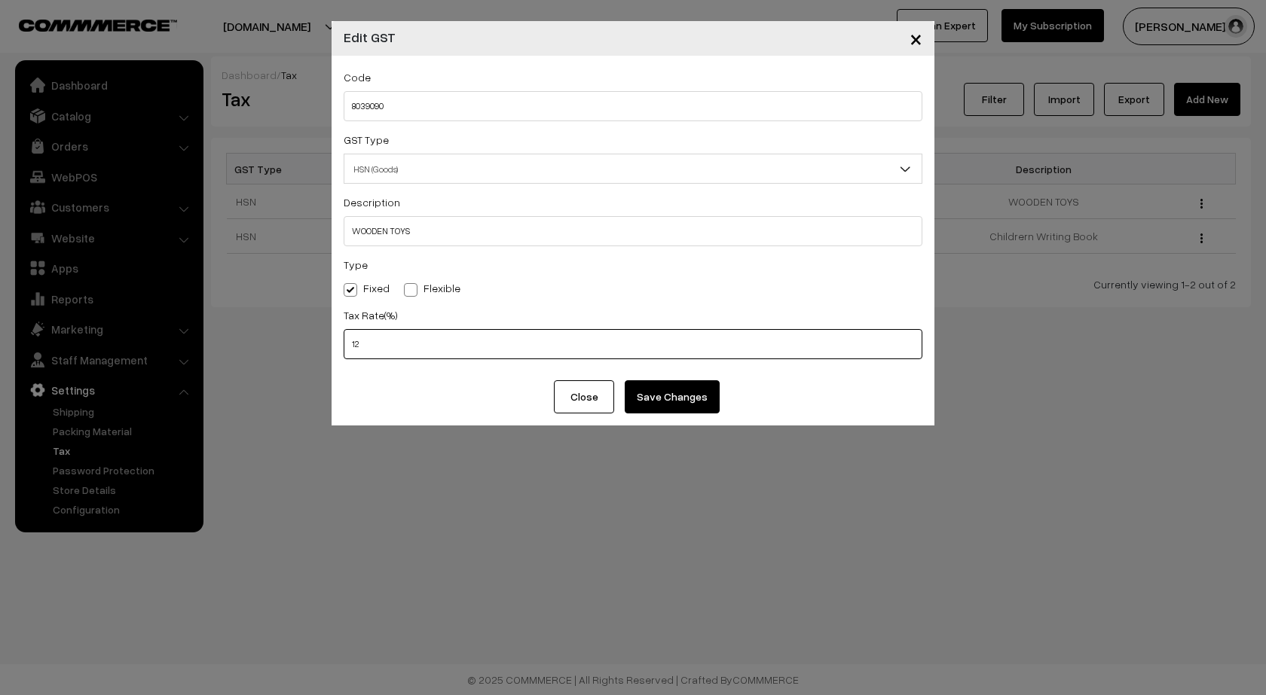
click at [382, 338] on input "12" at bounding box center [633, 344] width 579 height 30
type input "1"
type input "5"
click at [684, 395] on button "Save Changes" at bounding box center [672, 397] width 95 height 33
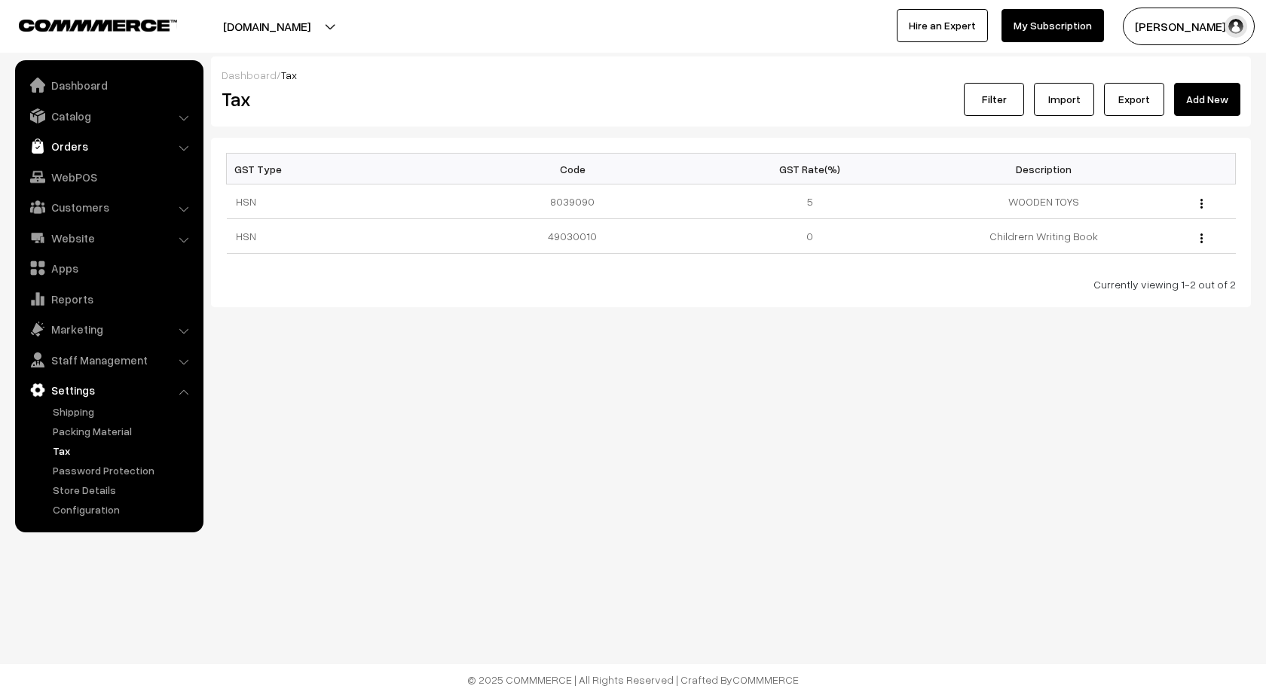
click at [75, 145] on link "Orders" at bounding box center [108, 146] width 179 height 27
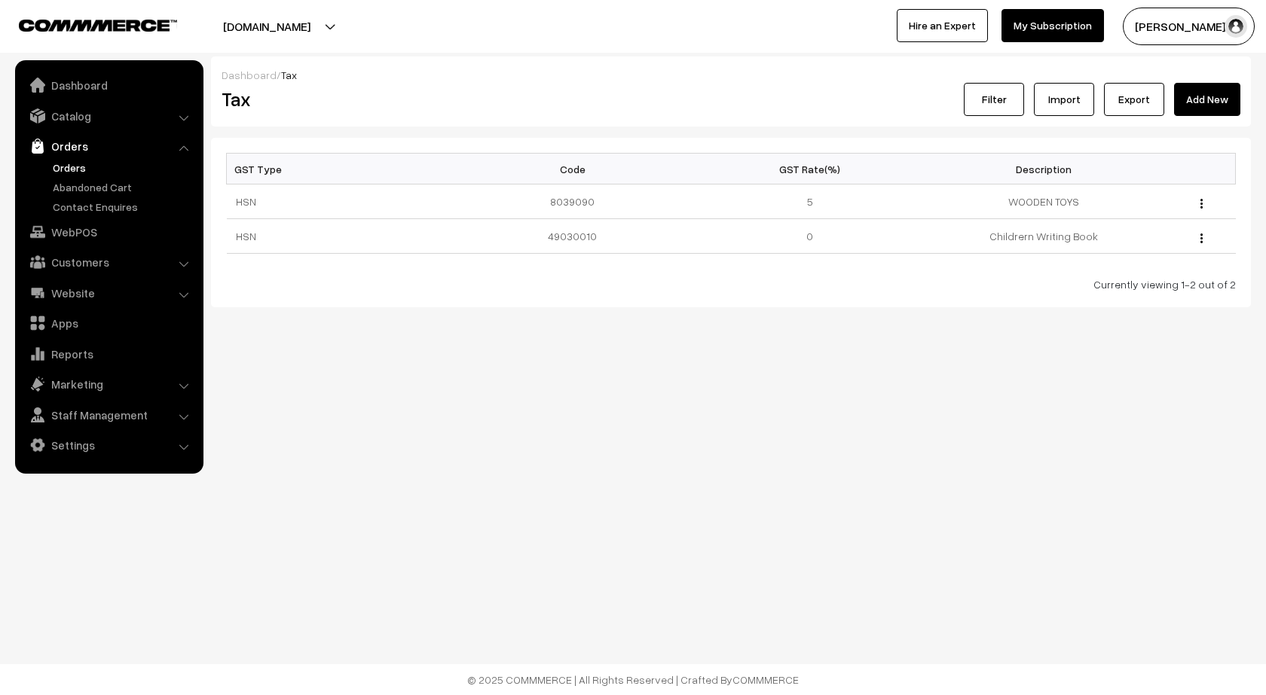
click at [69, 173] on link "Orders" at bounding box center [123, 168] width 149 height 16
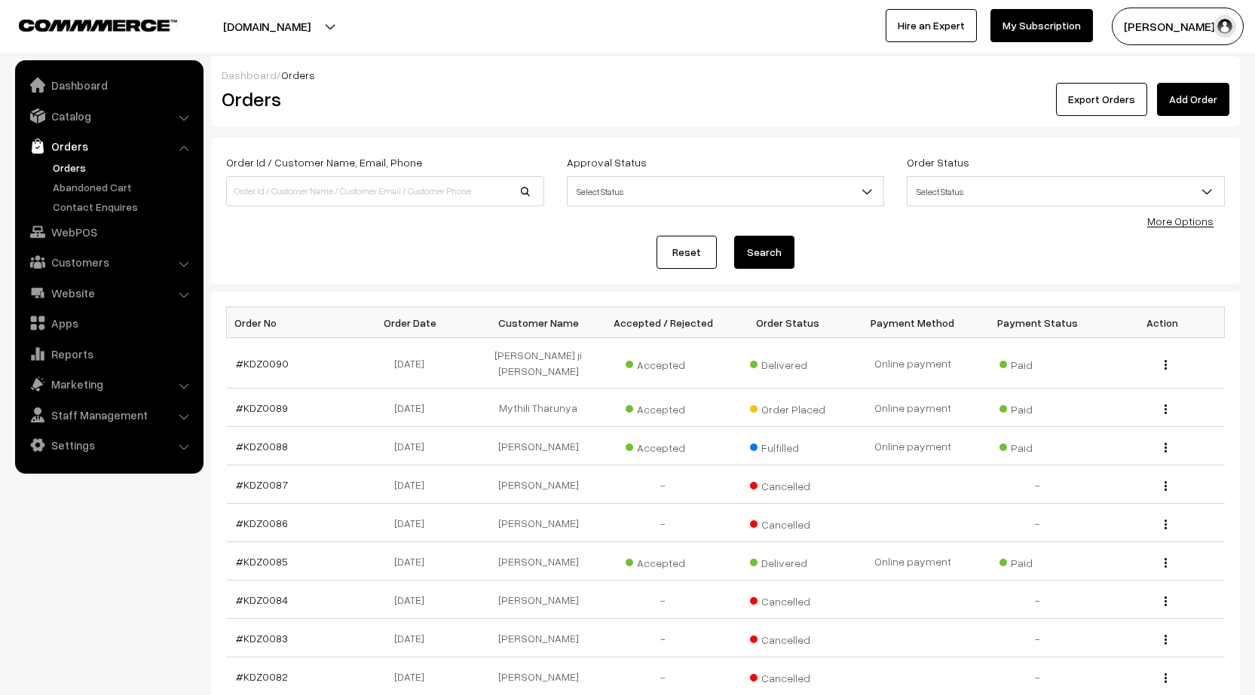
click at [75, 160] on link "Orders" at bounding box center [123, 168] width 149 height 16
click at [69, 254] on link "Customers" at bounding box center [108, 262] width 179 height 27
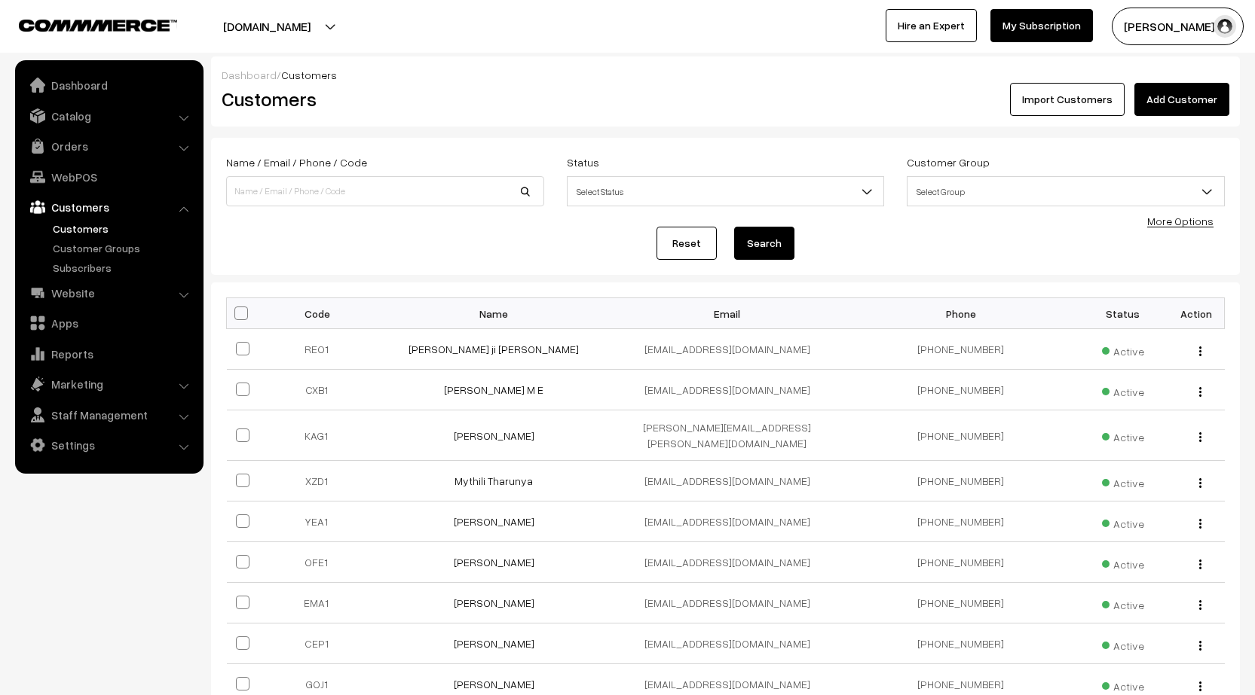
click at [72, 231] on link "Customers" at bounding box center [123, 229] width 149 height 16
click at [72, 317] on link "Apps" at bounding box center [108, 323] width 179 height 27
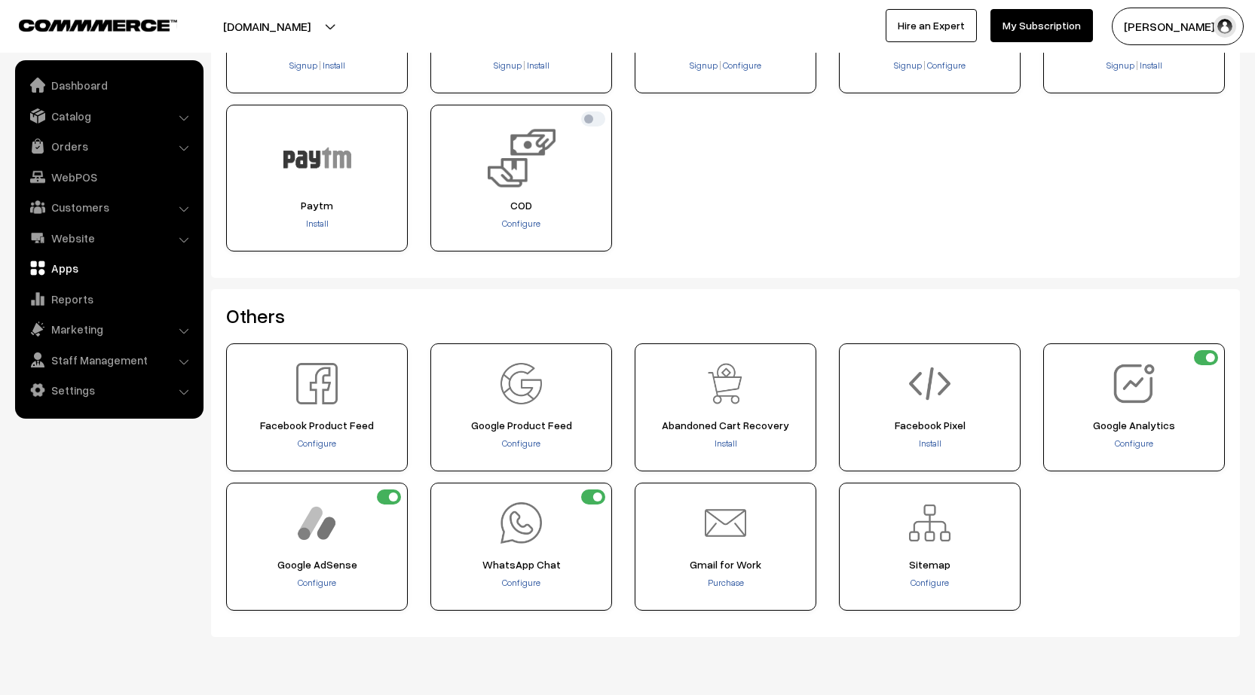
scroll to position [452, 0]
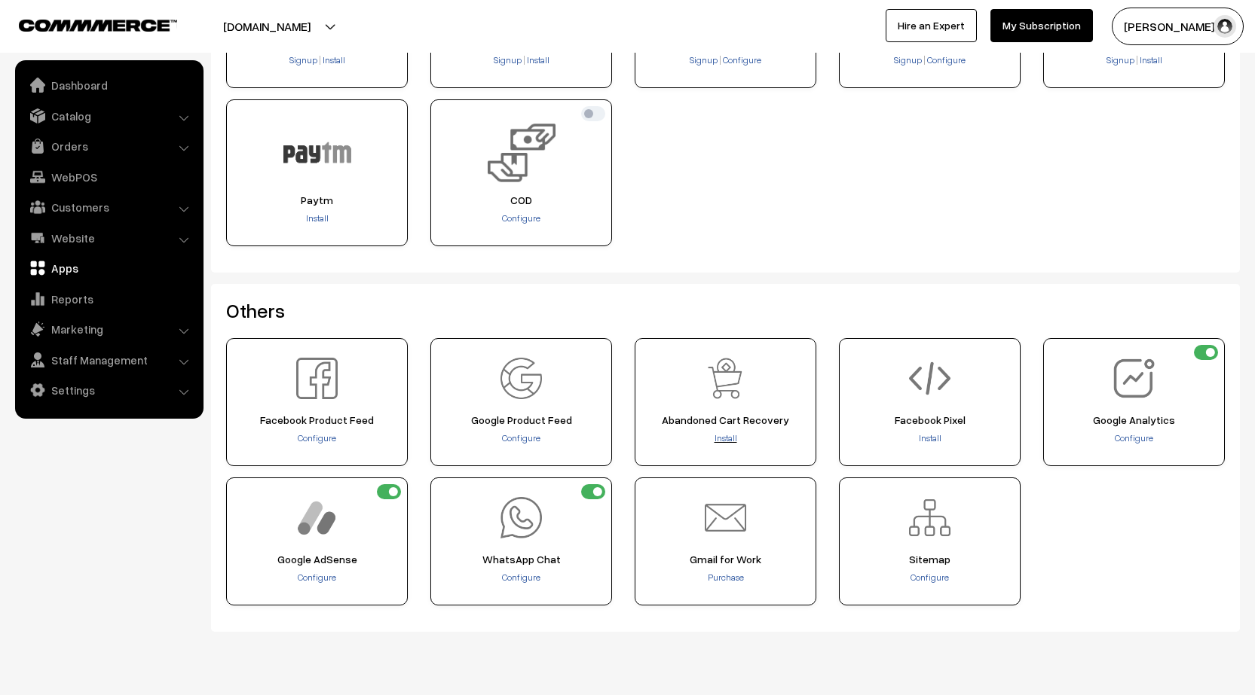
click at [721, 434] on span "Install" at bounding box center [725, 438] width 23 height 11
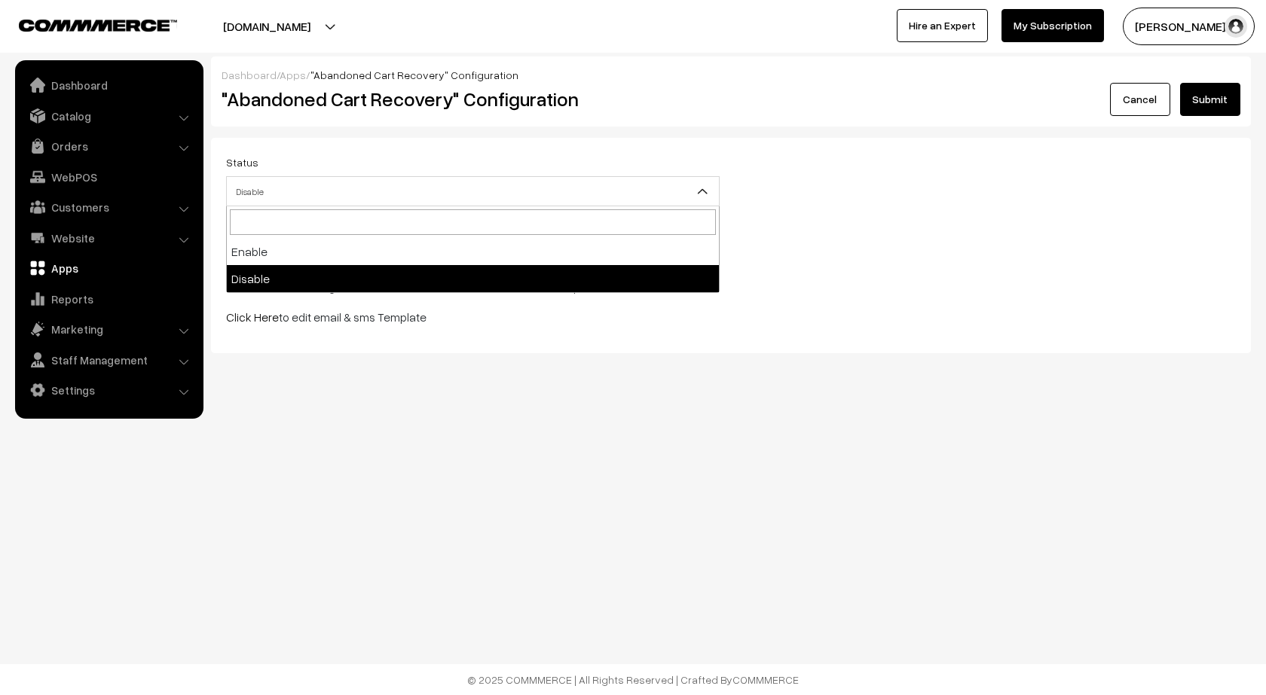
click at [406, 191] on span "Disable" at bounding box center [473, 192] width 492 height 26
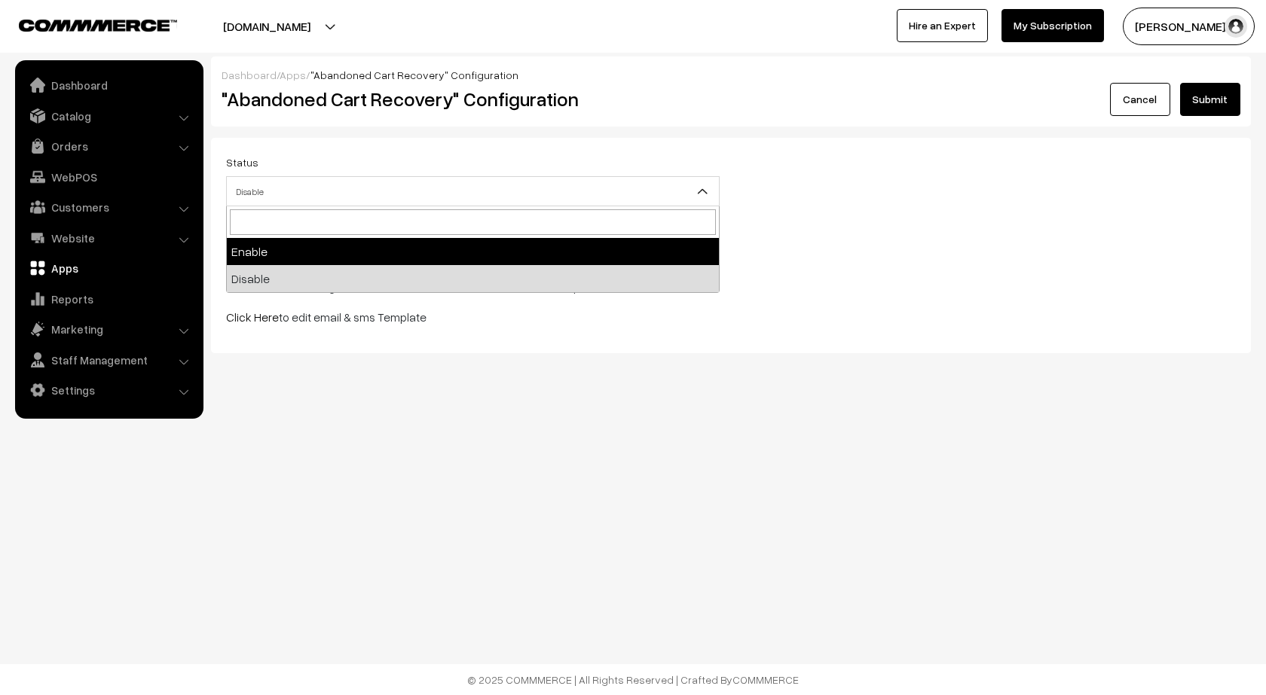
select select "1"
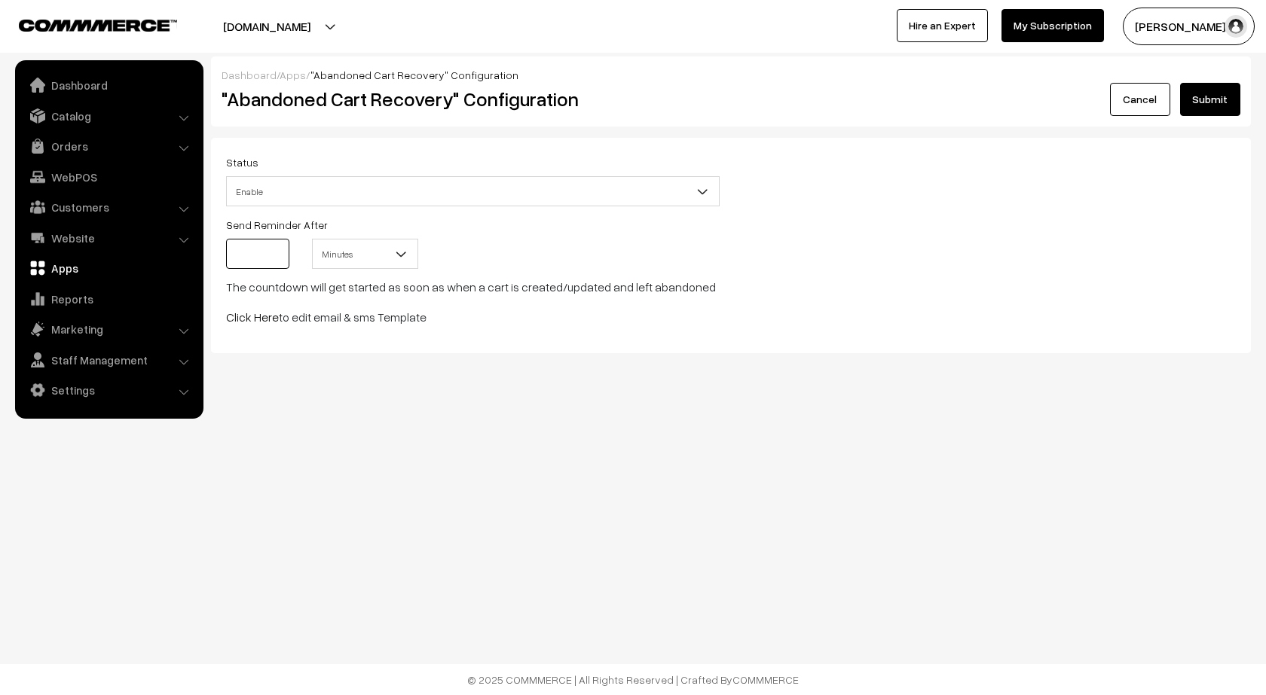
click at [267, 256] on input at bounding box center [257, 254] width 63 height 30
click at [255, 255] on input at bounding box center [257, 254] width 63 height 30
click at [363, 252] on span "Minutes" at bounding box center [365, 254] width 105 height 26
select select "days"
click at [366, 258] on span "Days" at bounding box center [365, 254] width 105 height 26
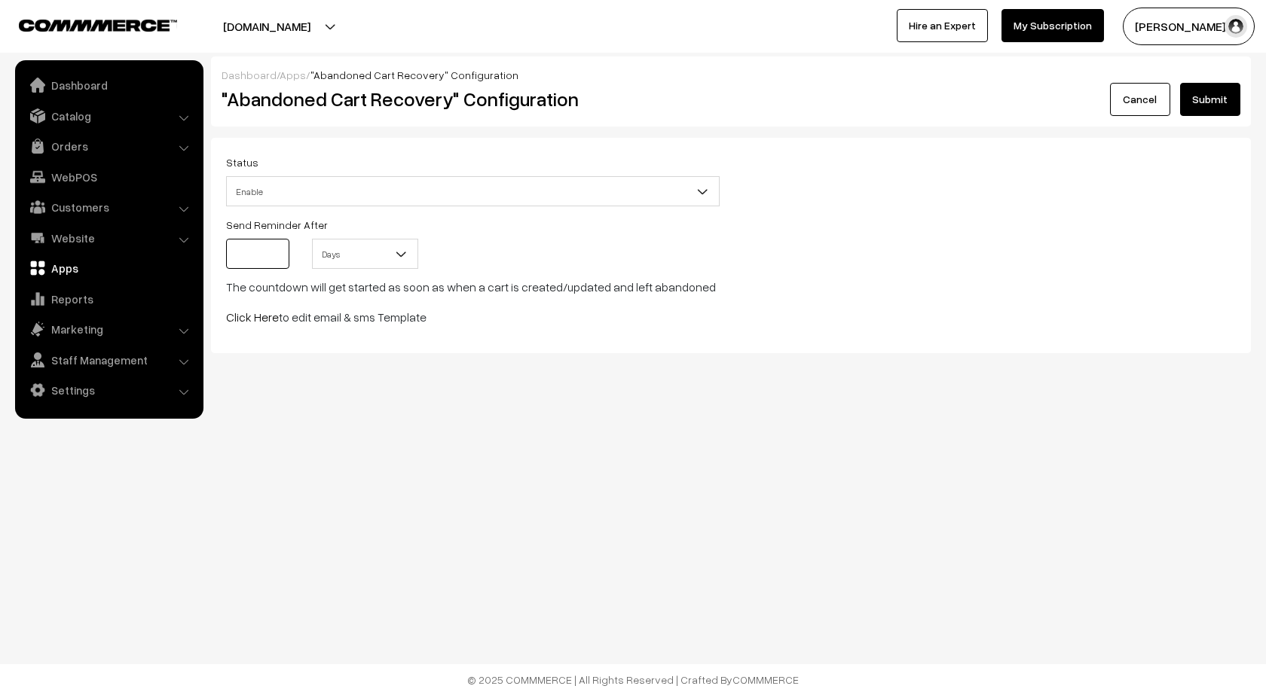
click at [255, 255] on input at bounding box center [257, 254] width 63 height 30
type input "1"
click at [518, 260] on div "1 Minutes Hours Days Days" at bounding box center [473, 258] width 516 height 39
click at [247, 317] on link "Click Here" at bounding box center [252, 317] width 53 height 15
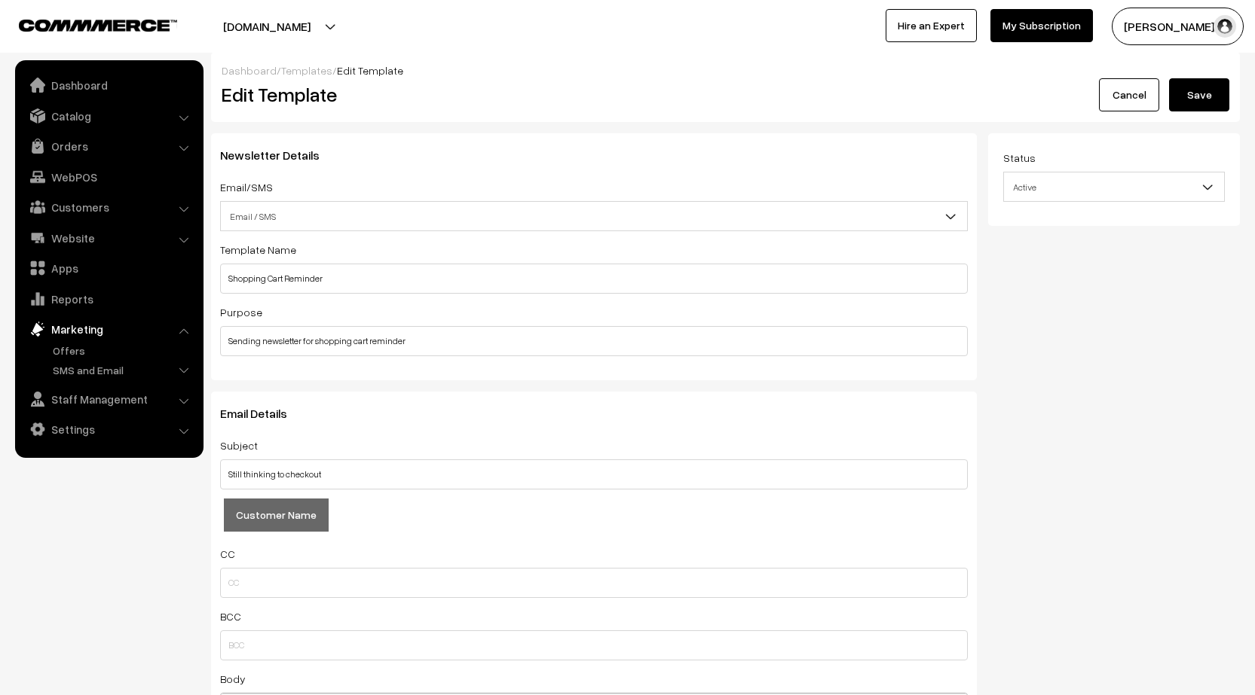
scroll to position [151, 0]
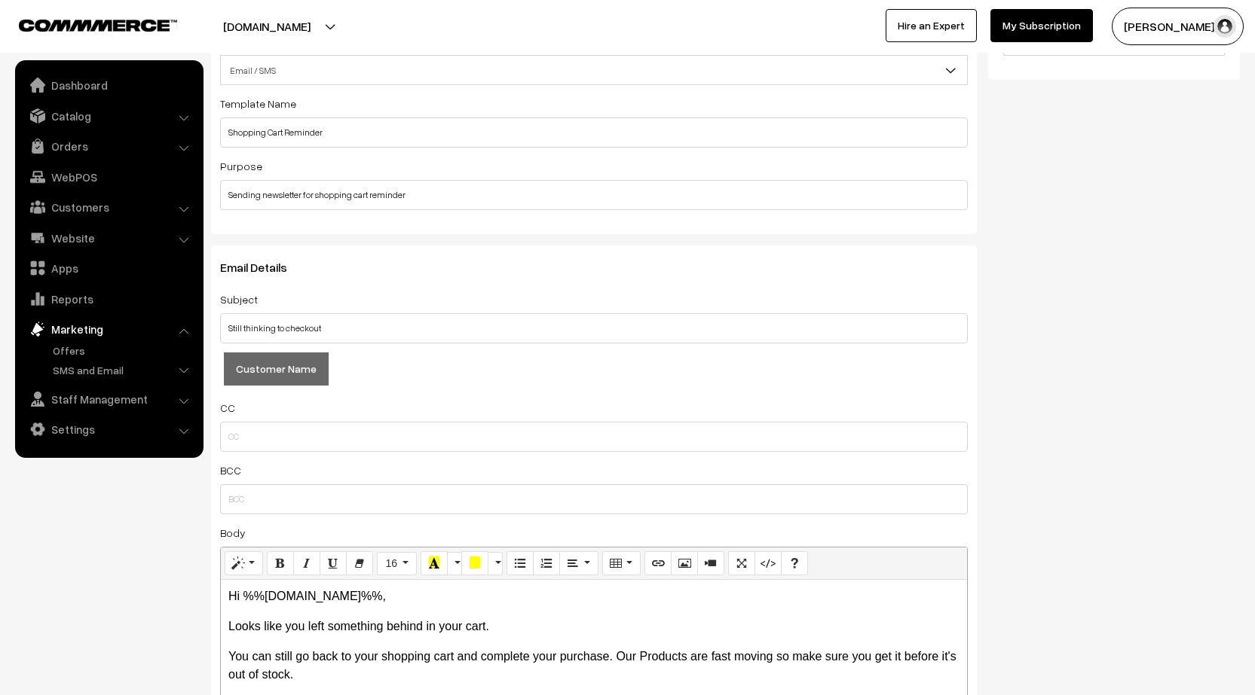
click at [291, 365] on button "Customer Name" at bounding box center [276, 369] width 105 height 33
type input "%%customer.name%%Still thinking to checkout%%customer.name%%%%customer.name%%"
drag, startPoint x: 618, startPoint y: 322, endPoint x: 203, endPoint y: 338, distance: 414.7
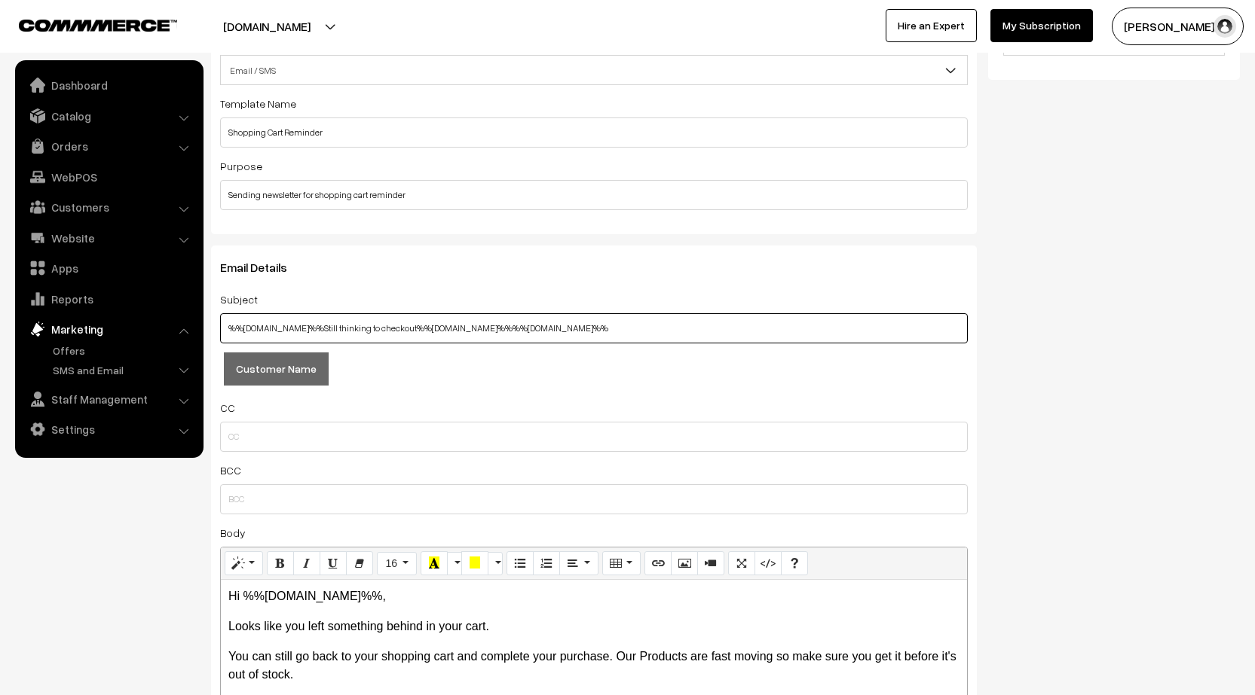
click at [203, 338] on div "Newsletter Details Email/SMS Email SMS Email / SMS Email / SMS Template Name Sh…" at bounding box center [594, 587] width 788 height 1200
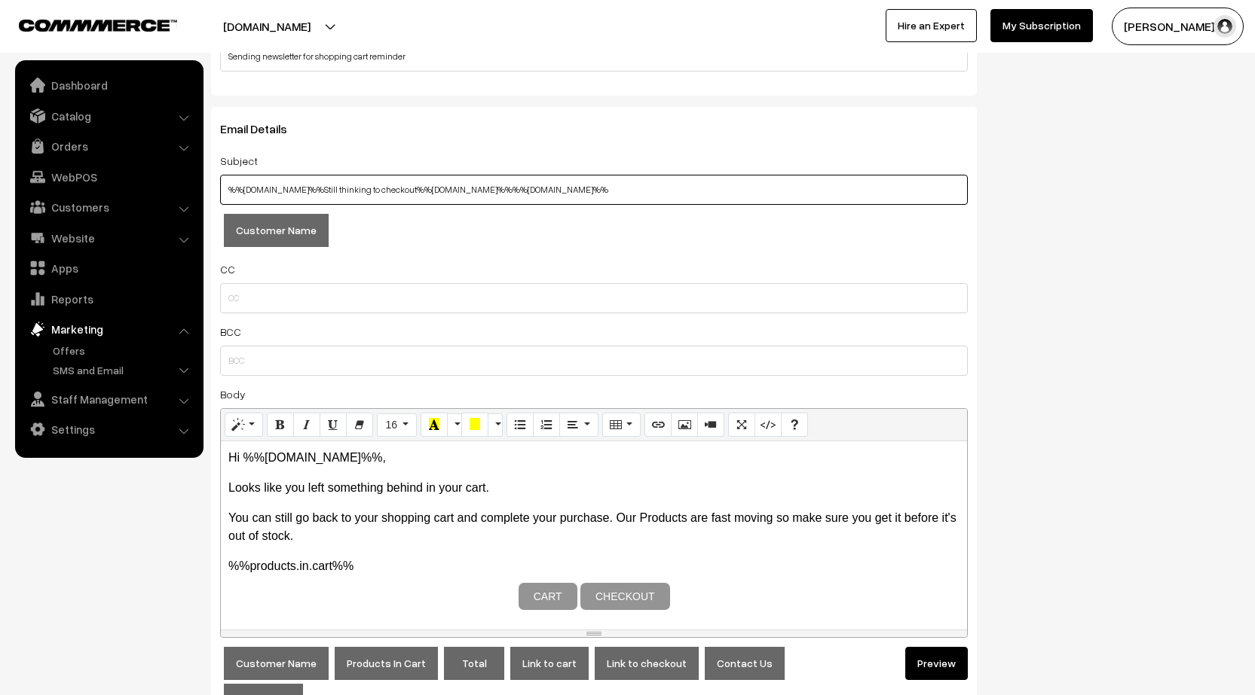
scroll to position [246, 0]
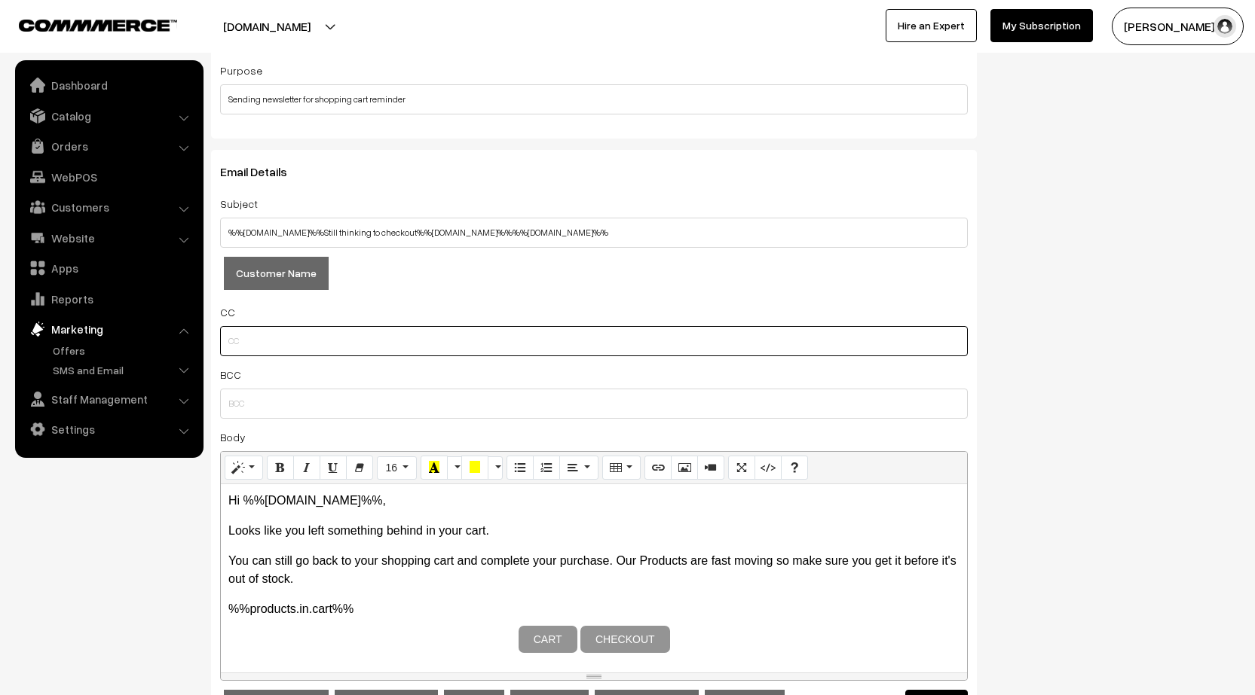
click at [283, 346] on input "text" at bounding box center [593, 341] width 747 height 30
click at [305, 332] on input "text" at bounding box center [593, 341] width 747 height 30
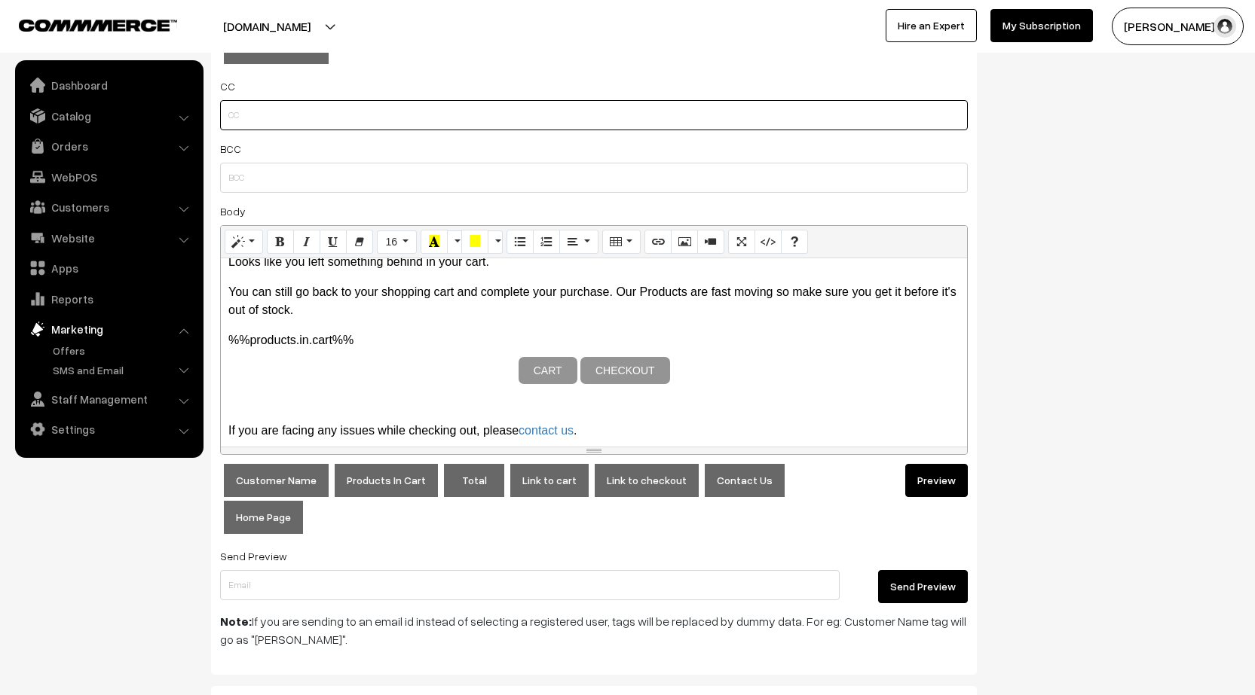
scroll to position [86, 0]
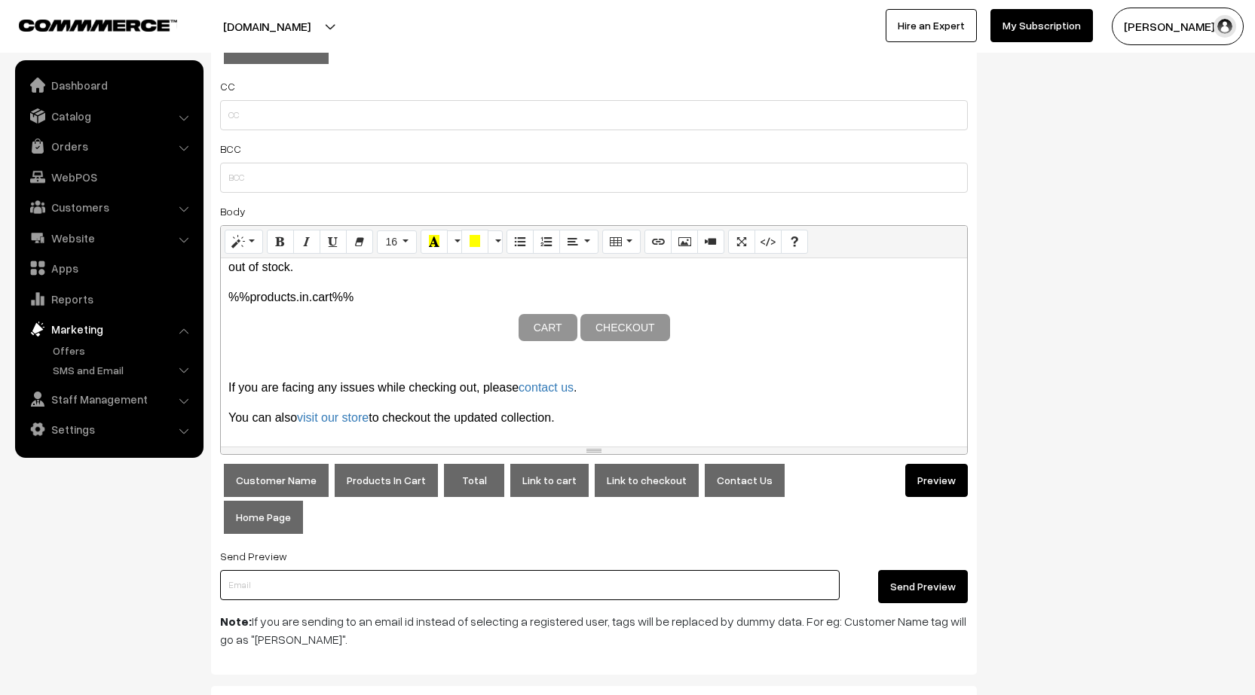
click at [397, 589] on input "text" at bounding box center [529, 585] width 619 height 30
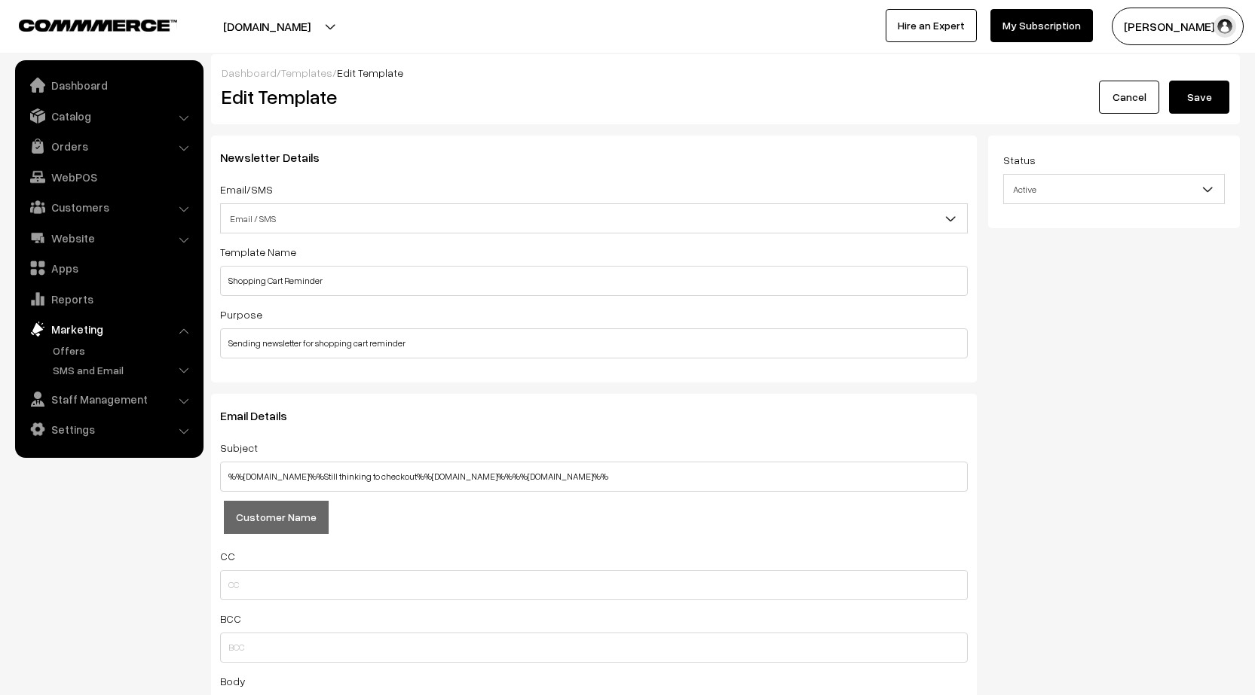
scroll to position [0, 0]
click at [72, 174] on link "WebPOS" at bounding box center [108, 177] width 179 height 27
